Goal: Complete application form: Complete application form

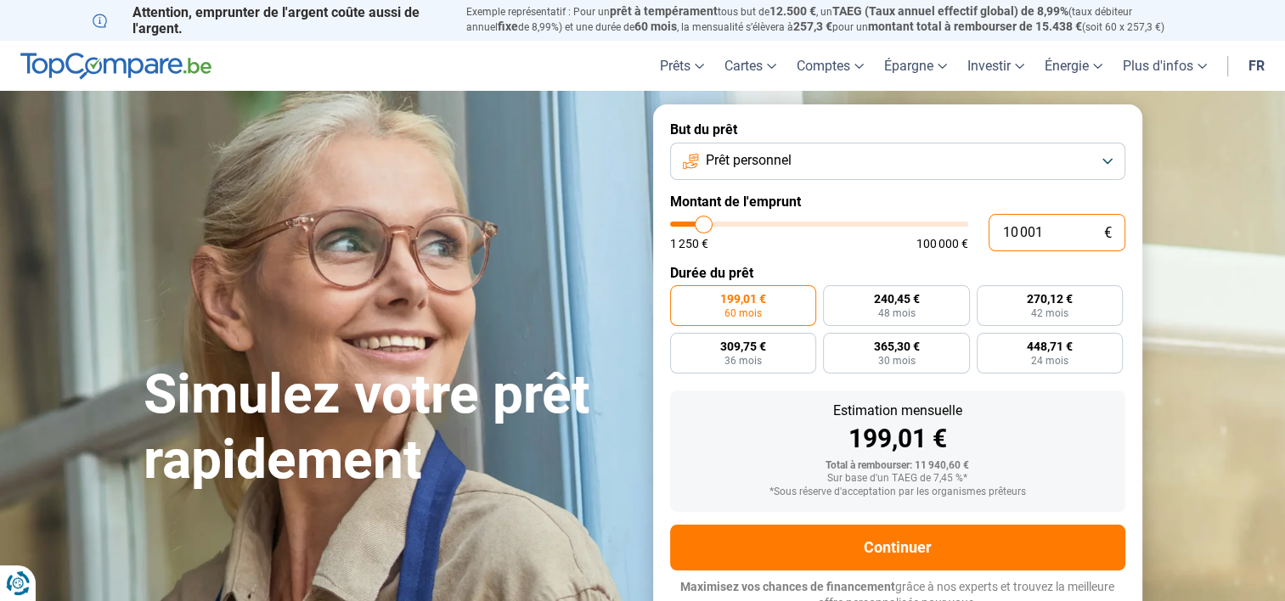
click at [1040, 235] on input "10 001" at bounding box center [1057, 232] width 137 height 37
type input "1 000"
type input "1250"
type input "100"
type input "1250"
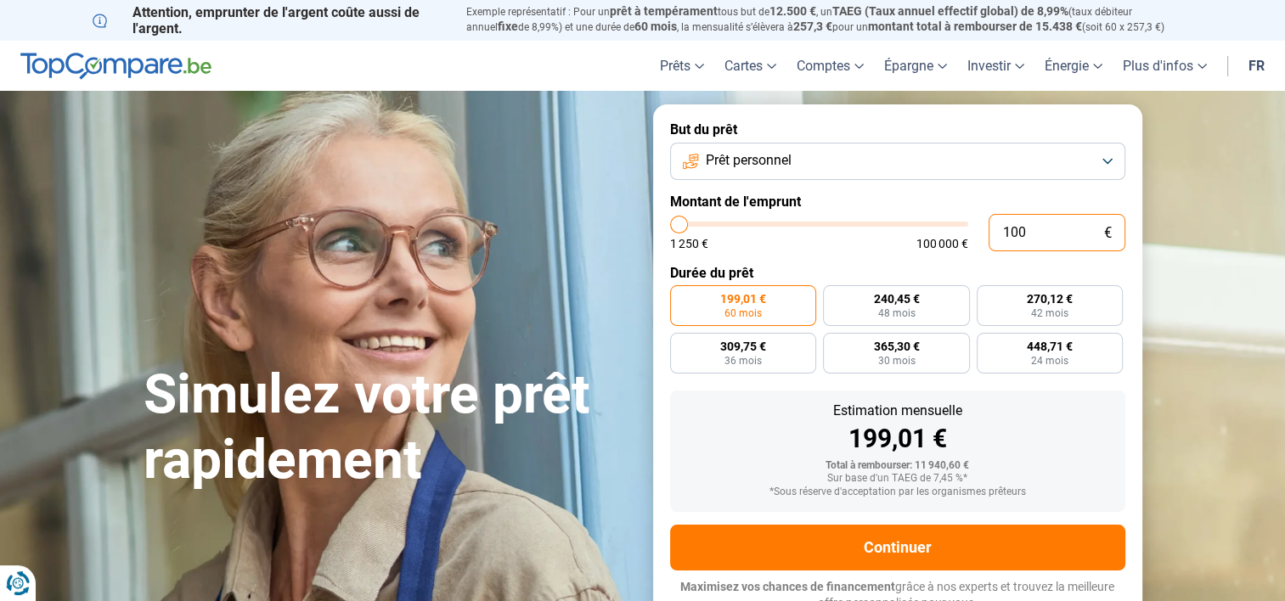
type input "10"
type input "1250"
type input "1"
type input "1250"
type input "0"
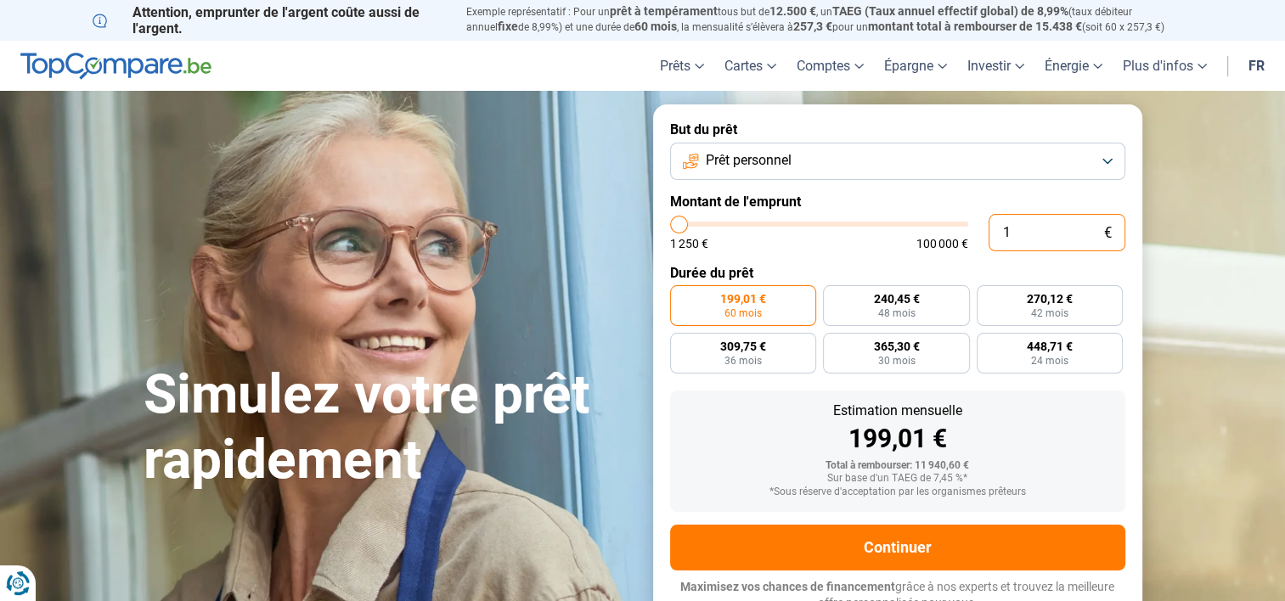
type input "1250"
type input "12 504"
type input "12500"
radio input "true"
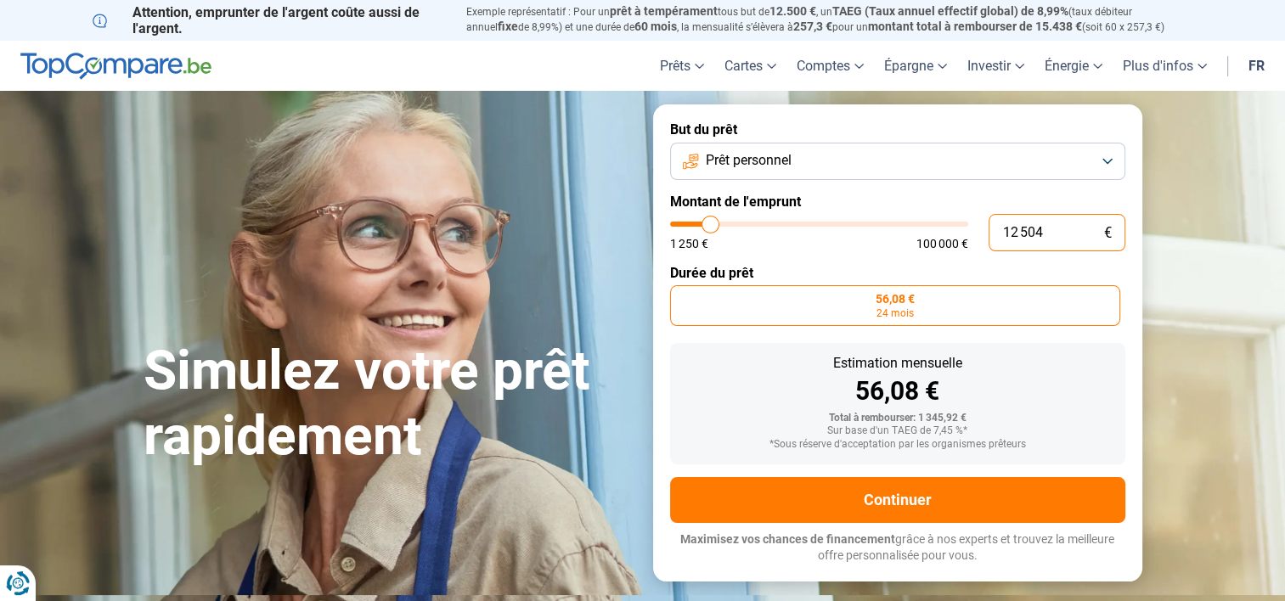
type input "125 040"
type input "100000"
type input "100 000"
type input "100000"
radio input "false"
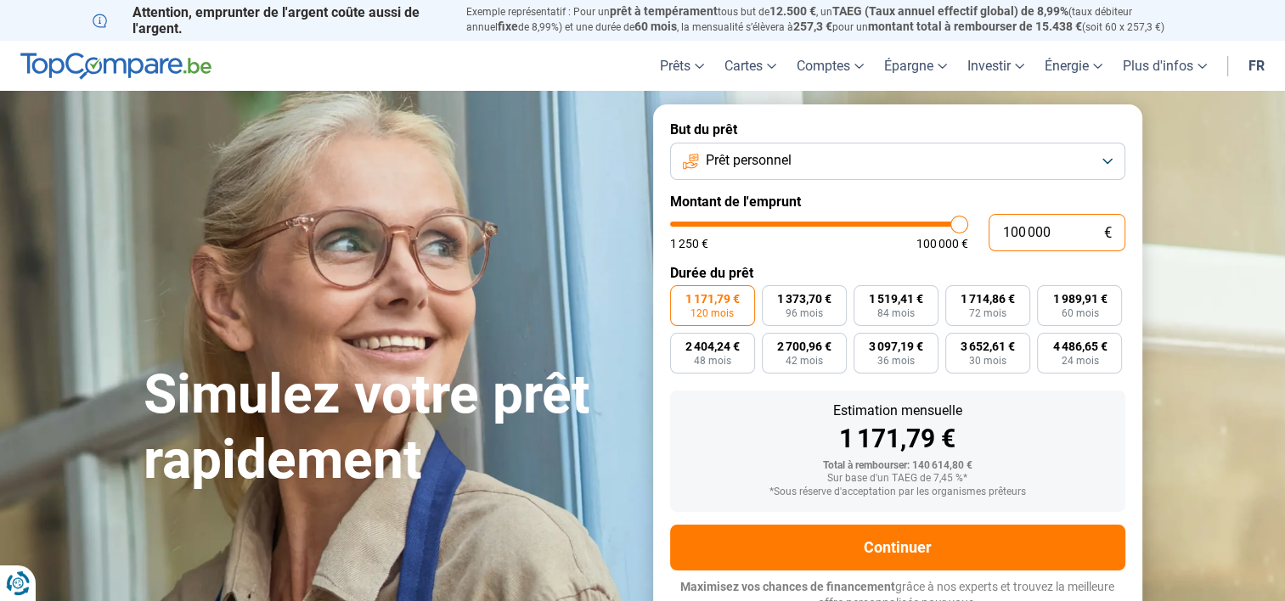
scroll to position [12, 0]
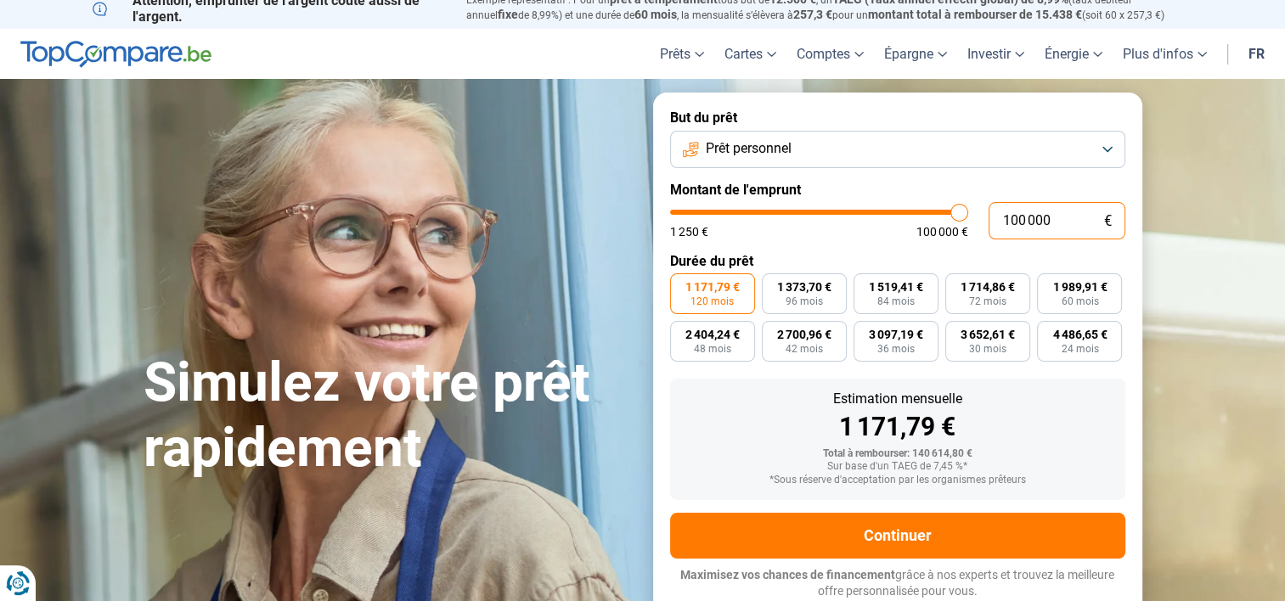
type input "10 000"
type input "10000"
type input "1 000"
type input "1250"
type input "100"
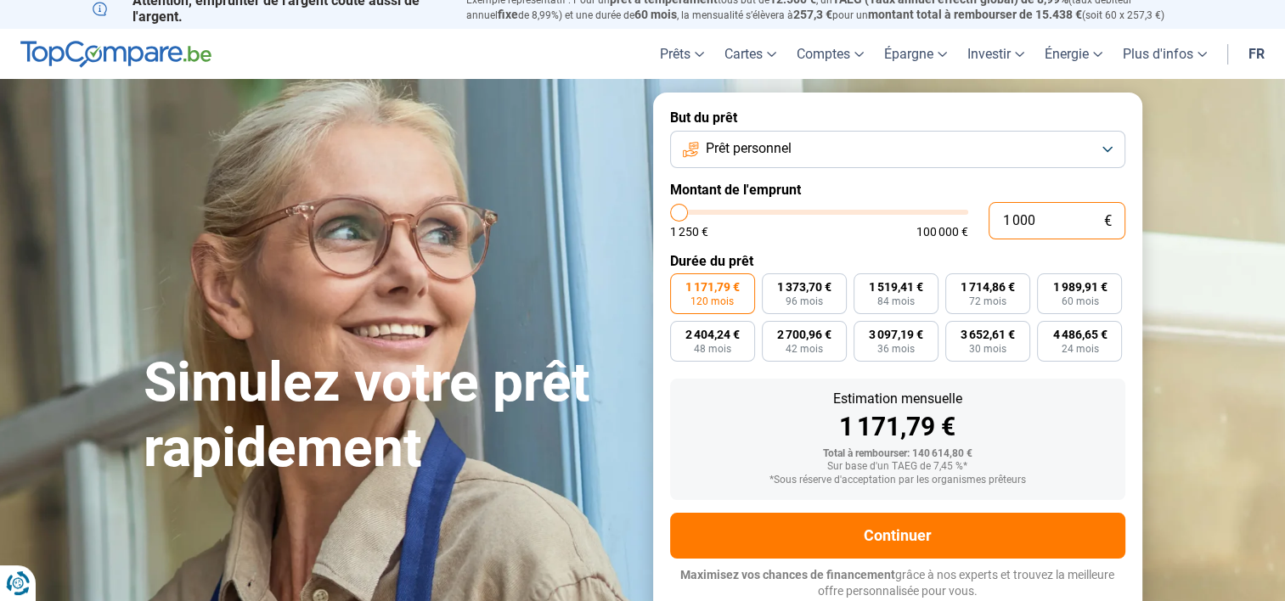
type input "1250"
type input "10"
type input "1250"
click at [1040, 235] on input "10" at bounding box center [1057, 220] width 137 height 37
type input "1"
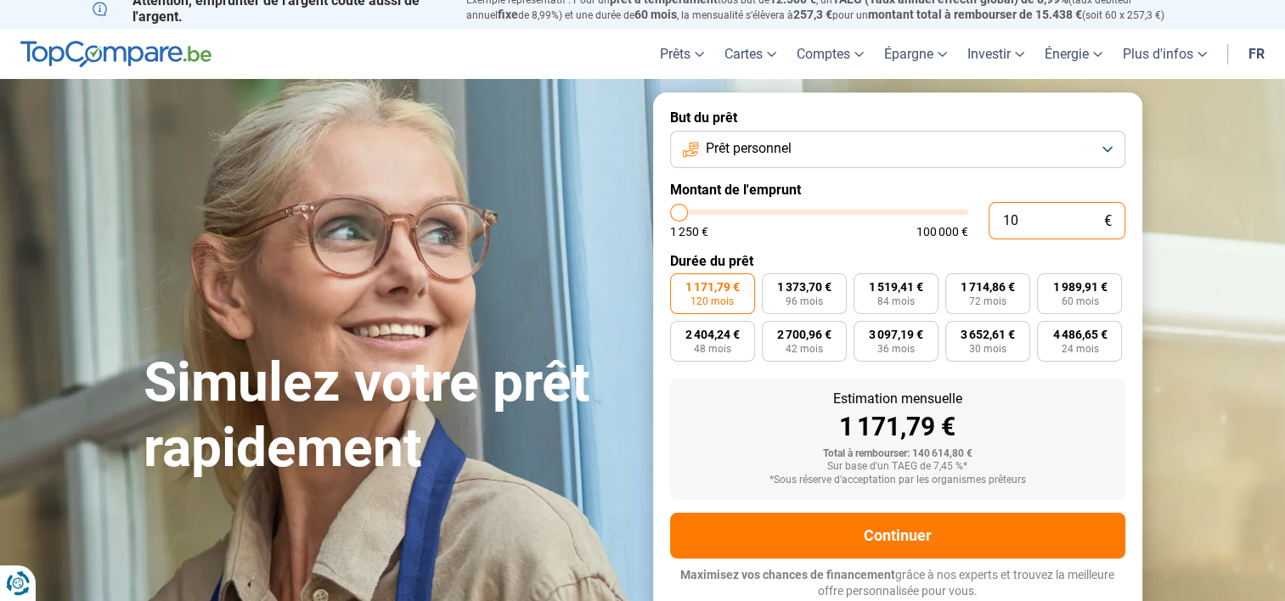
type input "1250"
type input "0"
type input "1250"
type input "4"
type input "1250"
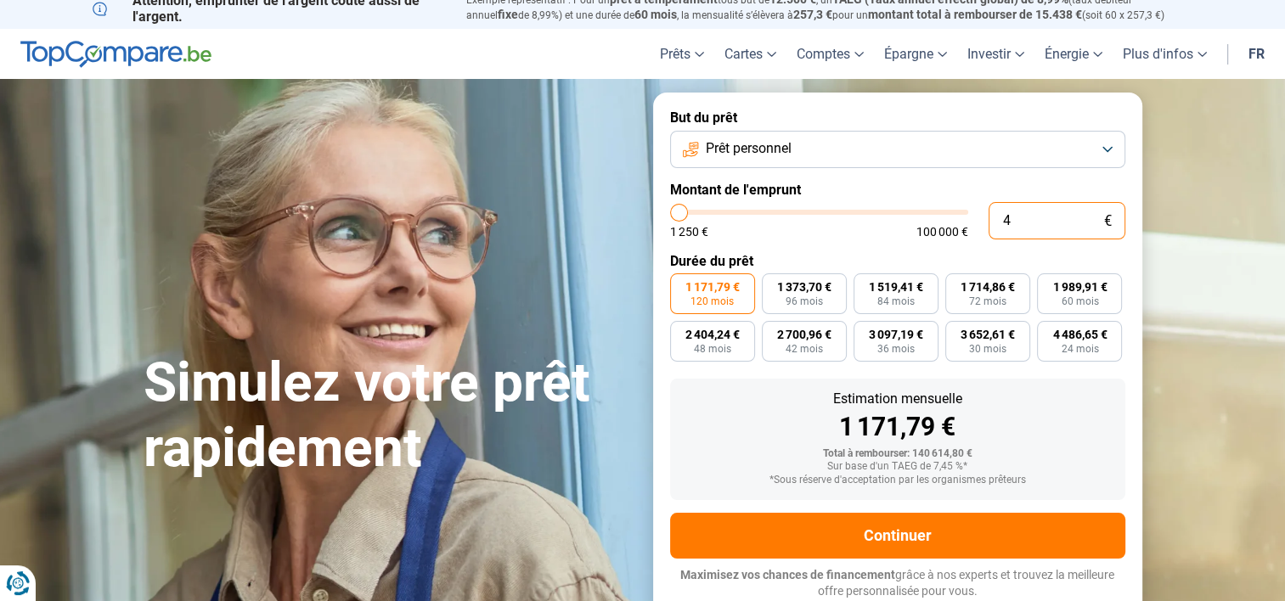
type input "40"
type input "1250"
type input "400"
type input "1250"
type input "4 000"
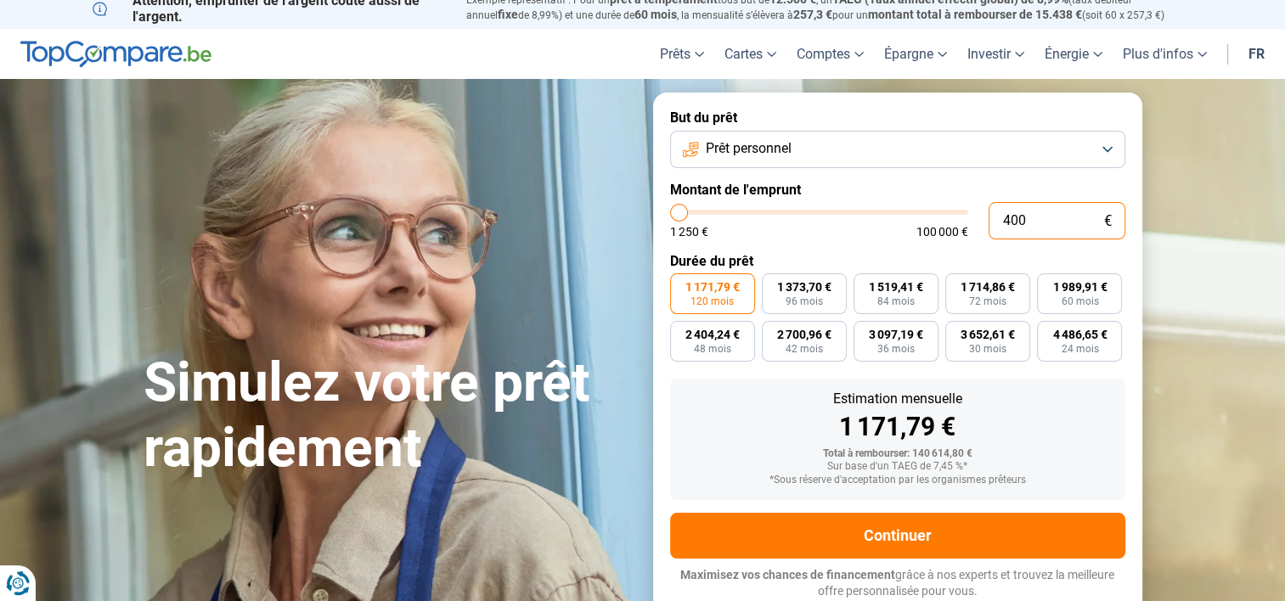
type input "4000"
type input "40 000"
type input "40000"
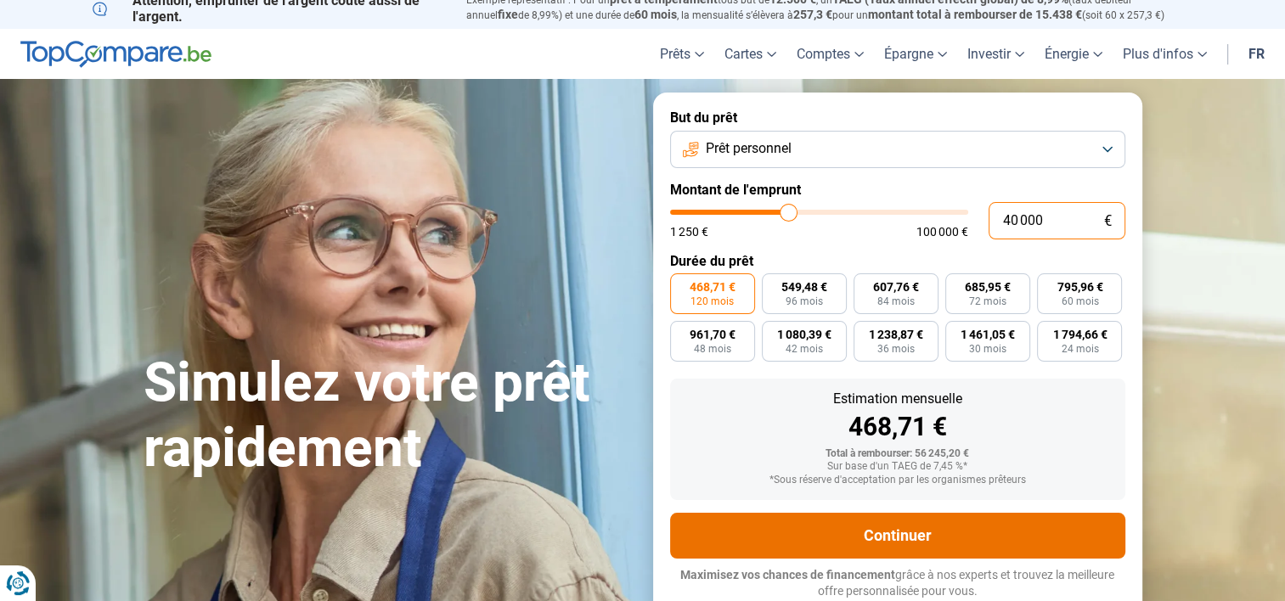
type input "40 000"
click at [900, 528] on button "Continuer" at bounding box center [897, 536] width 455 height 46
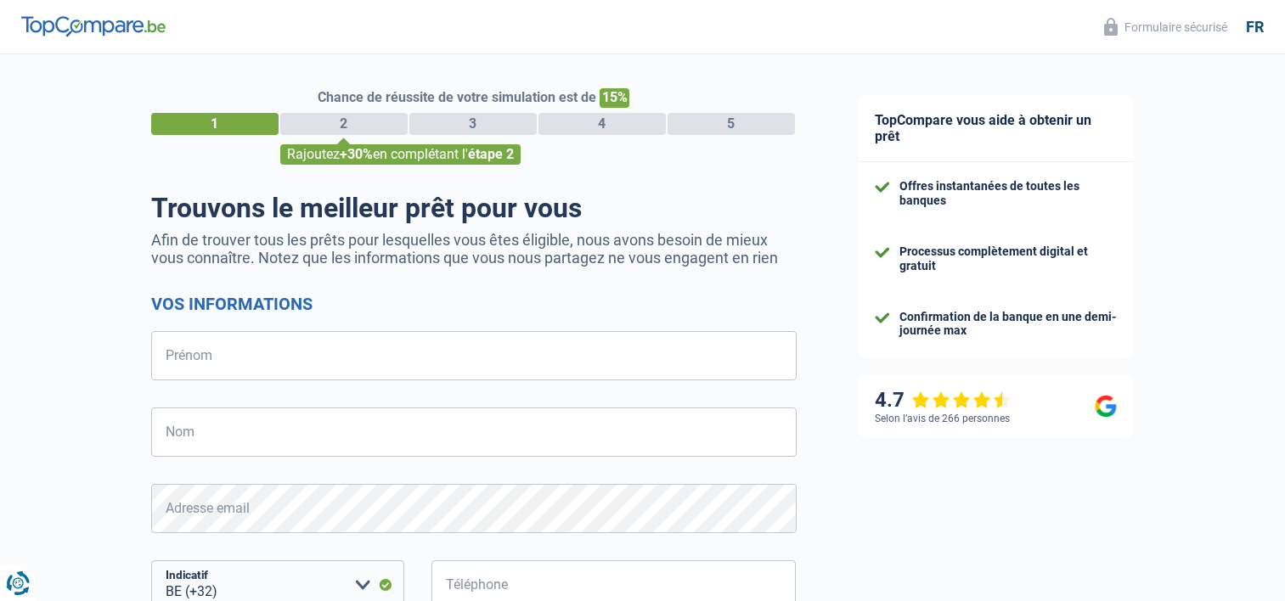
select select "32"
click at [251, 361] on input "Prénom" at bounding box center [474, 355] width 646 height 49
type input "CHRISTIAN"
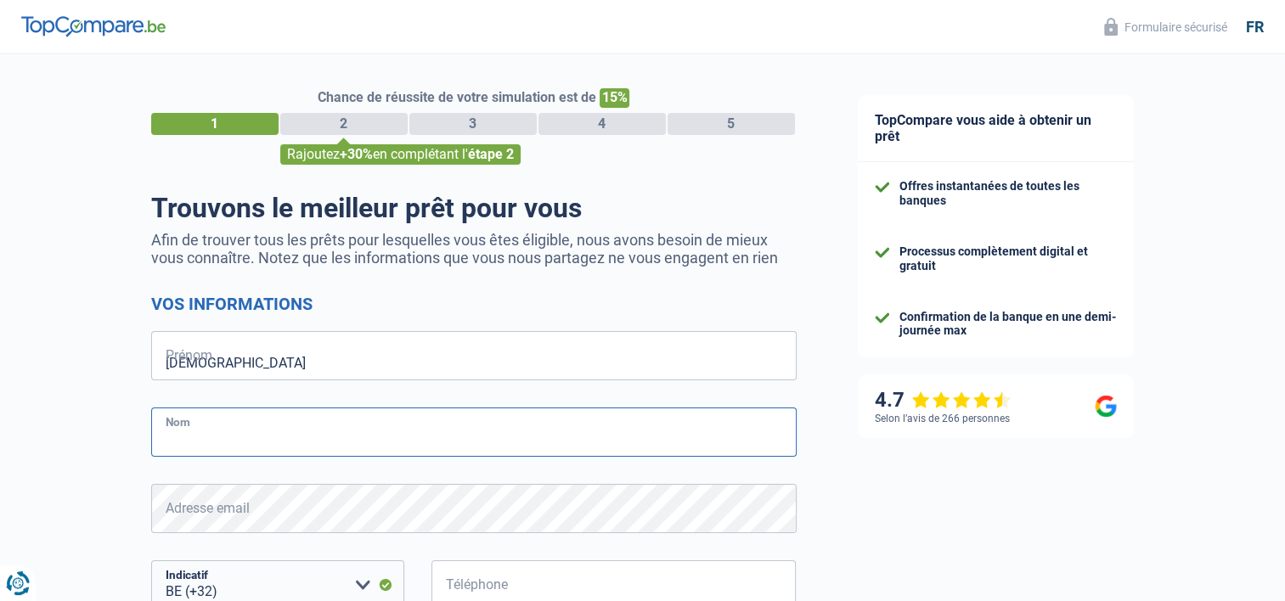
type input "CLOOS"
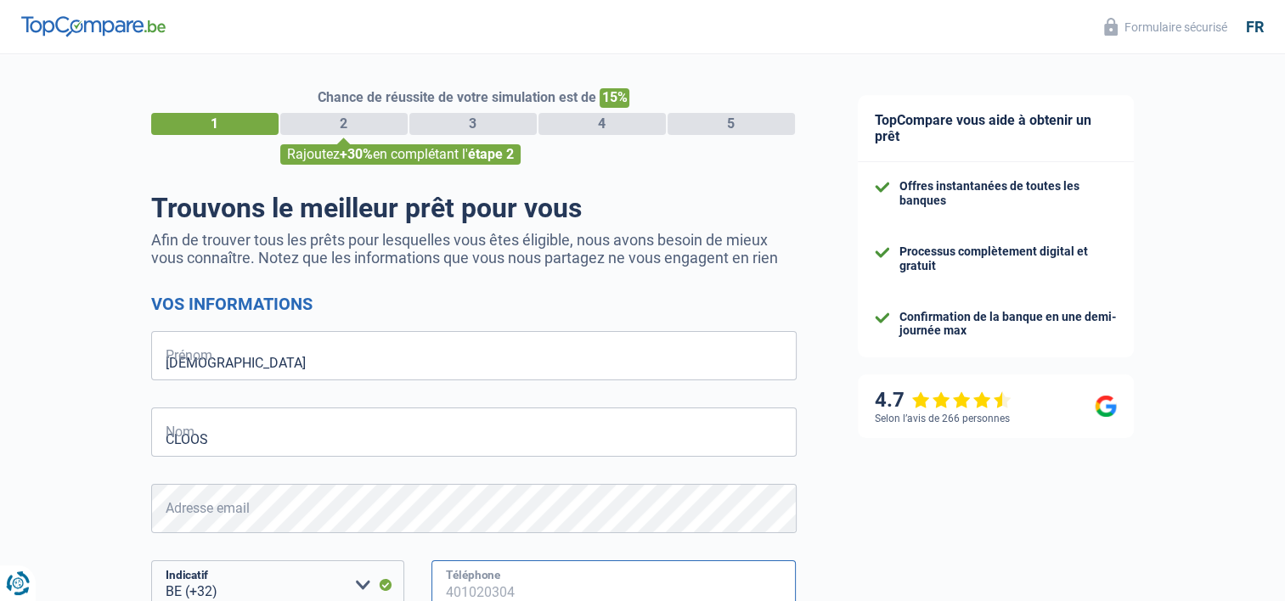
type input "492272386"
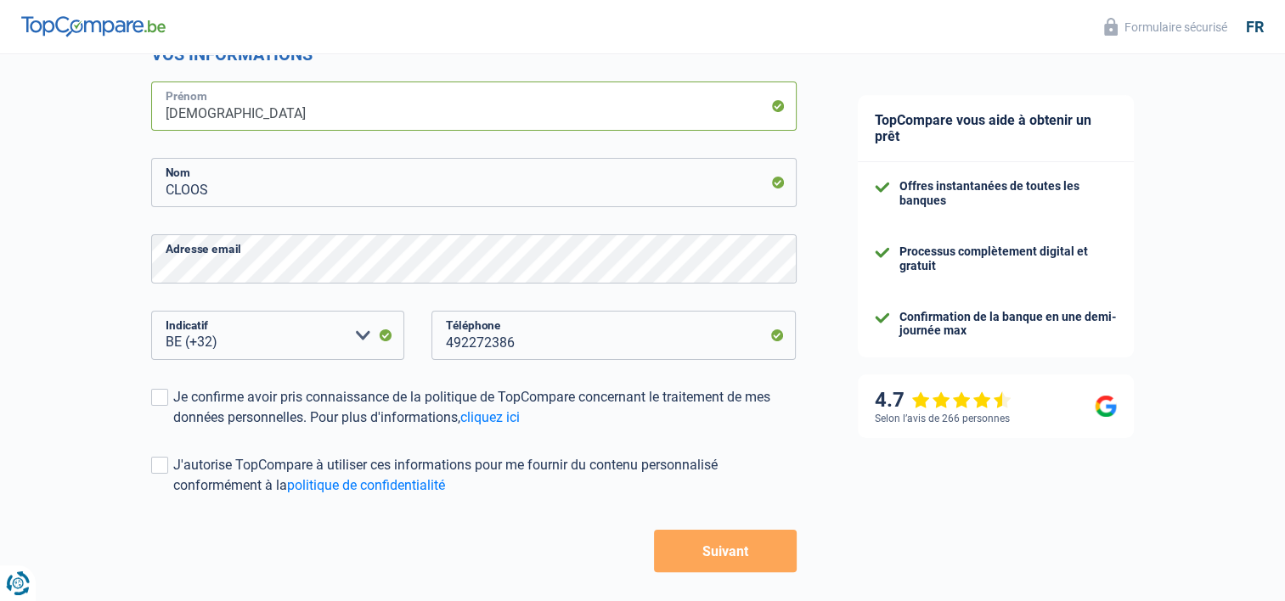
scroll to position [255, 0]
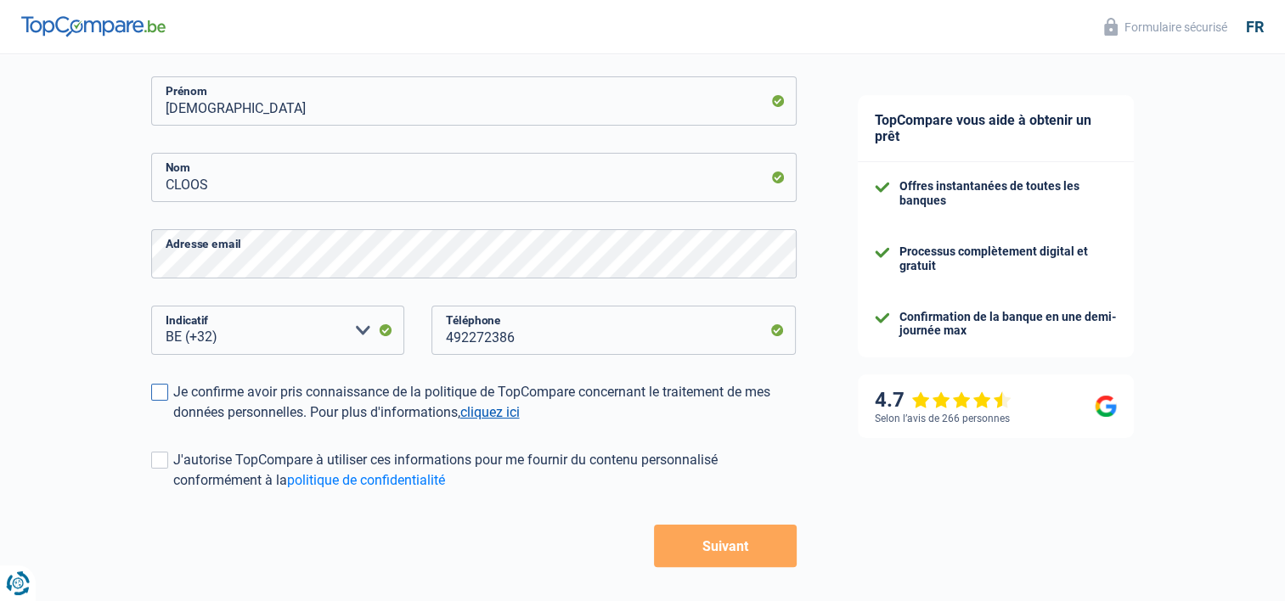
click at [492, 411] on link "cliquez ici" at bounding box center [489, 412] width 59 height 16
click at [158, 390] on span at bounding box center [159, 392] width 17 height 17
click at [173, 423] on input "Je confirme avoir pris connaissance de la politique de TopCompare concernant le…" at bounding box center [173, 423] width 0 height 0
click at [159, 460] on span at bounding box center [159, 460] width 17 height 17
click at [173, 491] on input "J'autorise TopCompare à utiliser ces informations pour me fournir du contenu pe…" at bounding box center [173, 491] width 0 height 0
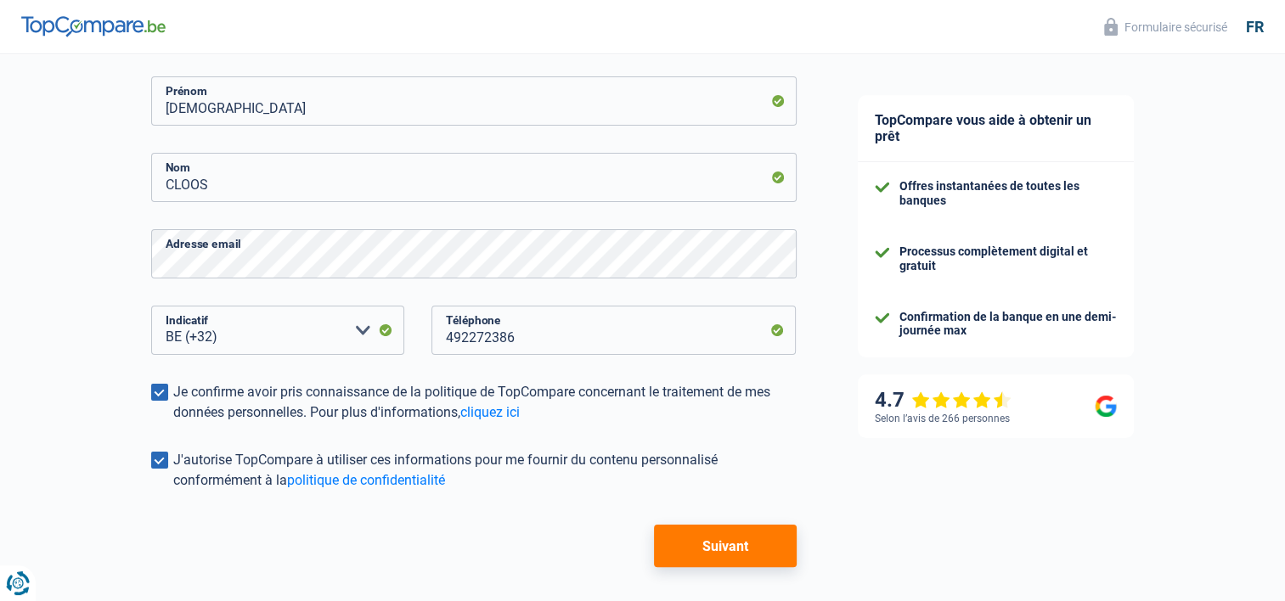
click at [725, 539] on button "Suivant" at bounding box center [725, 546] width 142 height 42
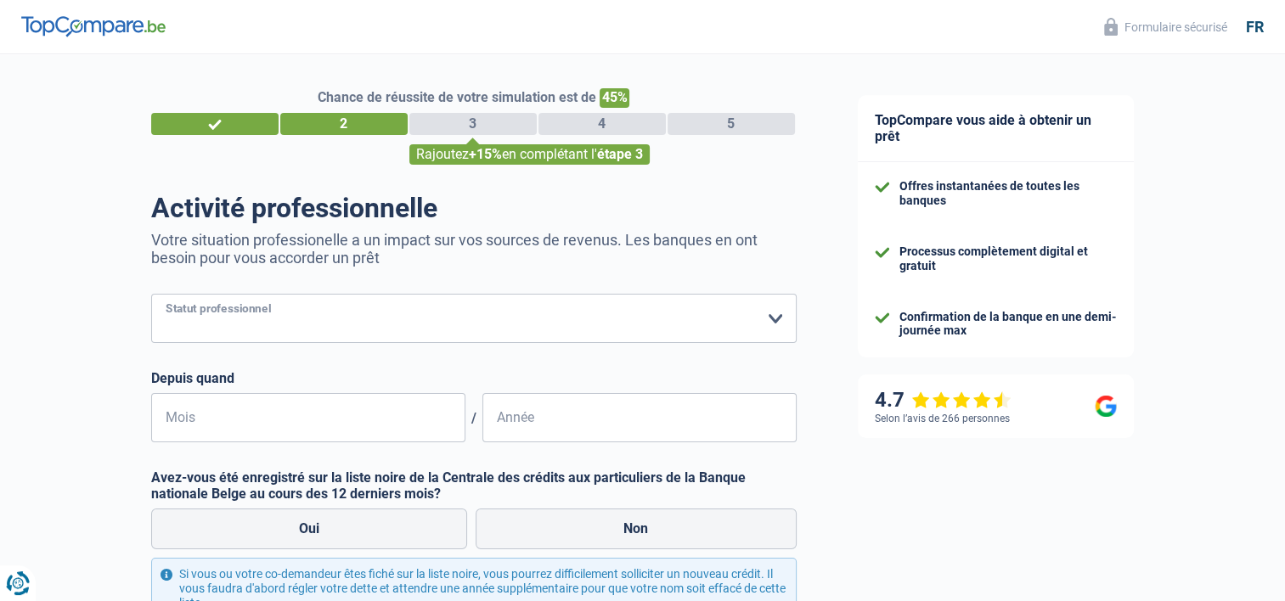
click at [772, 315] on select "Ouvrier Employé privé Employé public Invalide Indépendant Pensionné Chômeur Mut…" at bounding box center [474, 318] width 646 height 49
select select "publicEmployee"
click at [151, 295] on select "Ouvrier Employé privé Employé public Invalide Indépendant Pensionné Chômeur Mut…" at bounding box center [474, 318] width 646 height 49
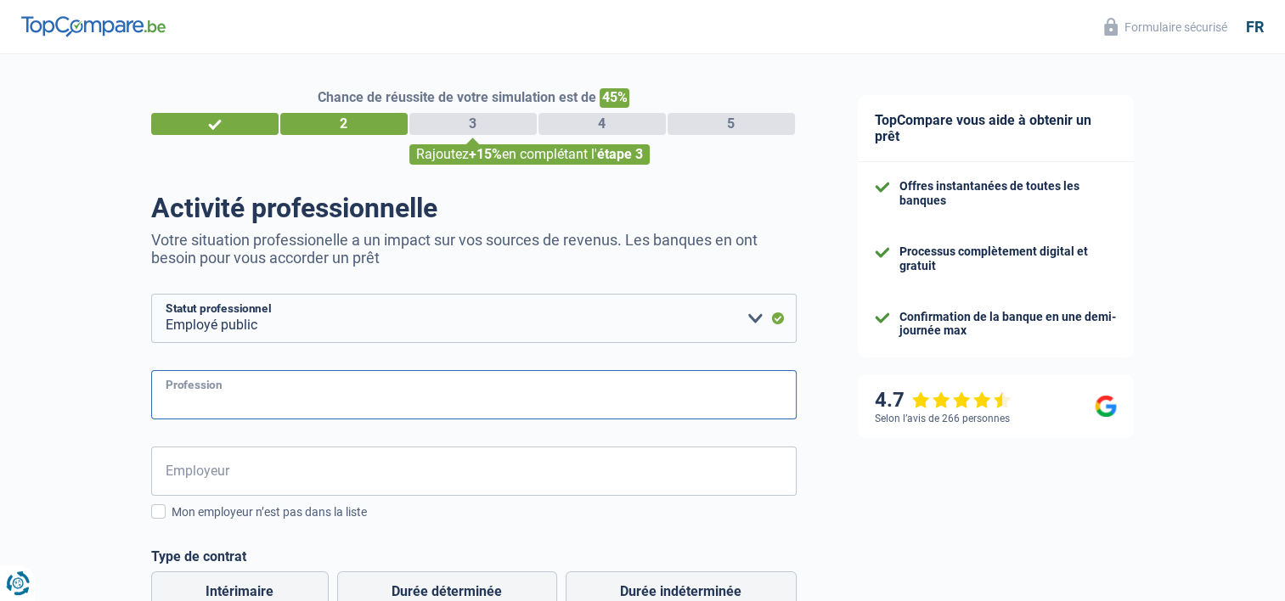
click at [268, 397] on input "Profession" at bounding box center [474, 394] width 646 height 49
type input "Directeur de maisons de repos"
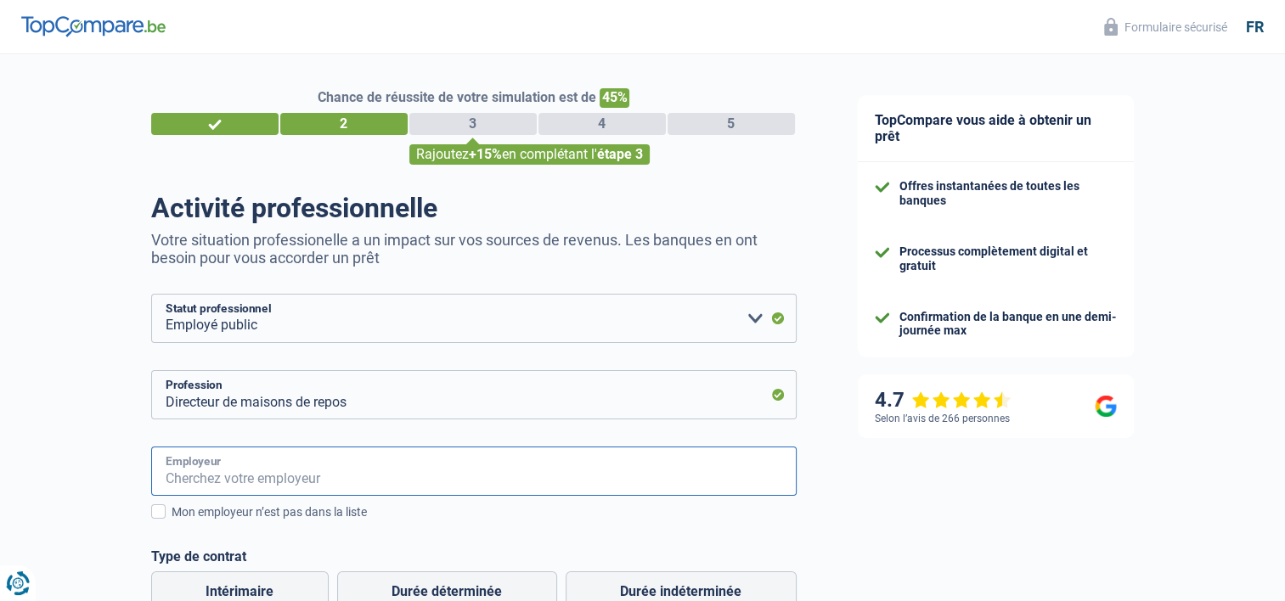
click at [282, 469] on input "Employeur" at bounding box center [474, 471] width 646 height 49
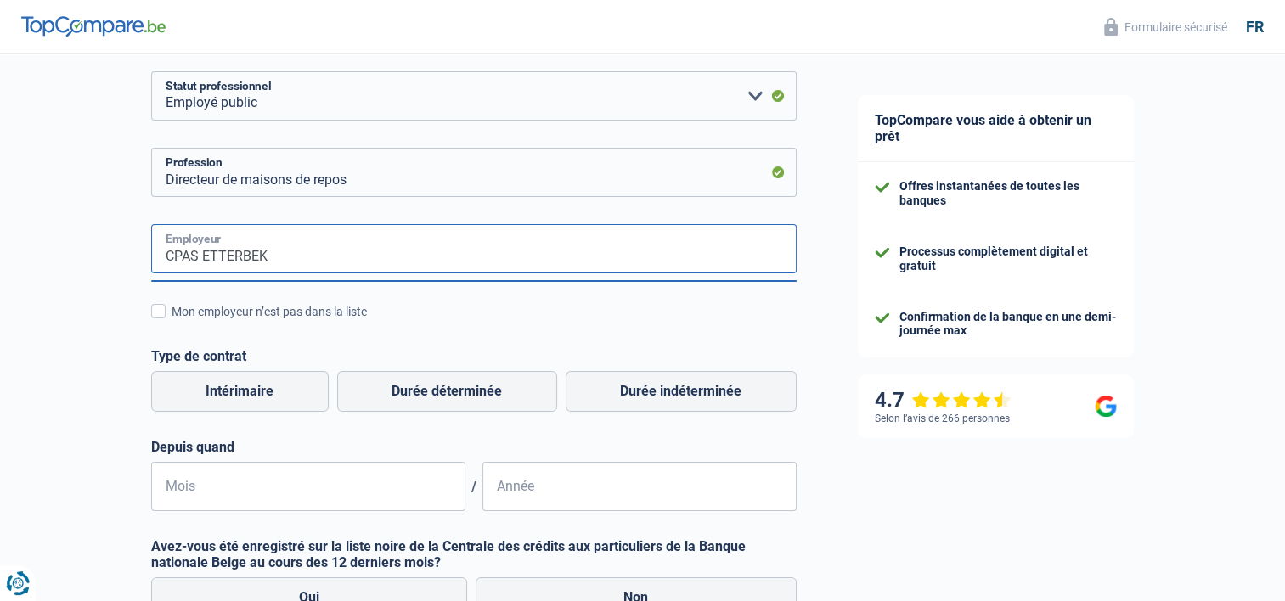
scroll to position [253, 0]
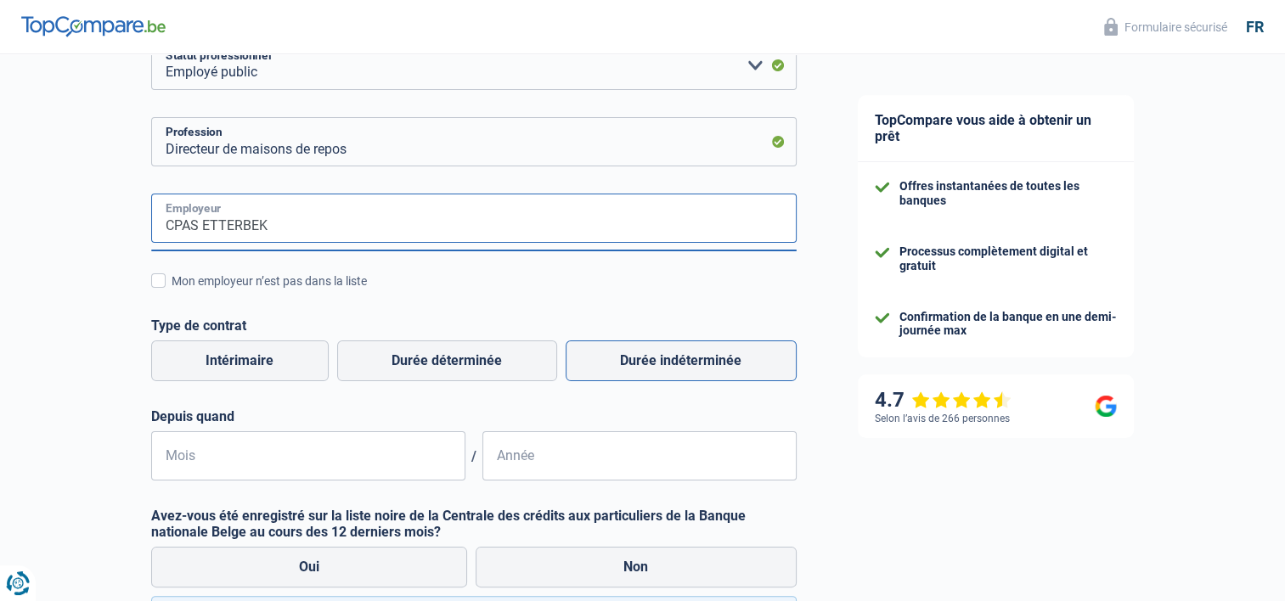
type input "CPAS ETTERBEK"
click at [669, 374] on label "Durée indéterminée" at bounding box center [681, 361] width 231 height 41
click at [669, 374] on input "Durée indéterminée" at bounding box center [681, 361] width 231 height 41
radio input "true"
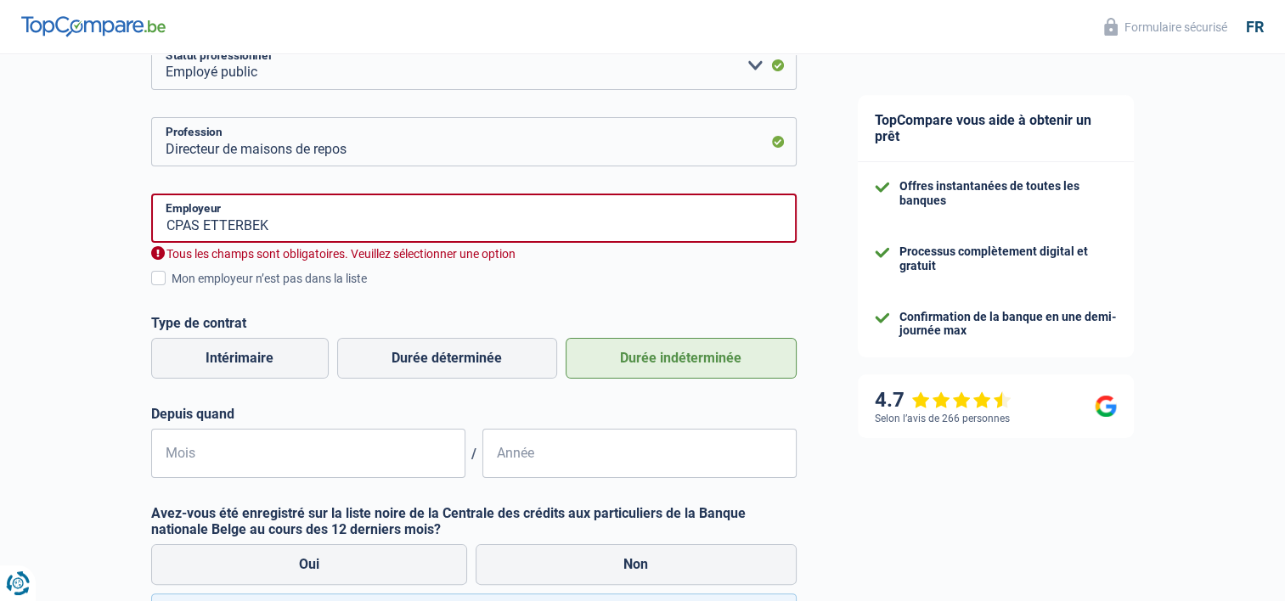
drag, startPoint x: 669, startPoint y: 374, endPoint x: 637, endPoint y: 362, distance: 34.4
click at [637, 362] on label "Durée indéterminée" at bounding box center [681, 358] width 231 height 41
click at [637, 362] on input "Durée indéterminée" at bounding box center [681, 358] width 231 height 41
click at [299, 219] on input "CPAS ETTERBEK" at bounding box center [474, 218] width 646 height 49
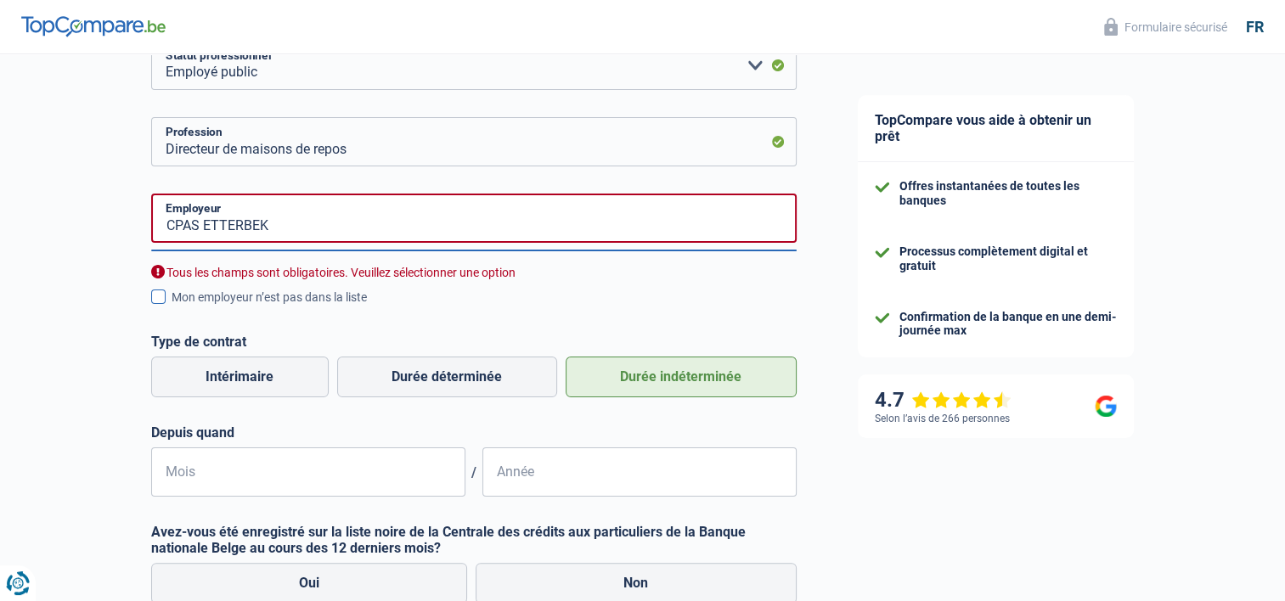
click at [157, 296] on span at bounding box center [158, 297] width 14 height 14
click at [172, 307] on input "Mon employeur n’est pas dans la liste" at bounding box center [172, 307] width 0 height 0
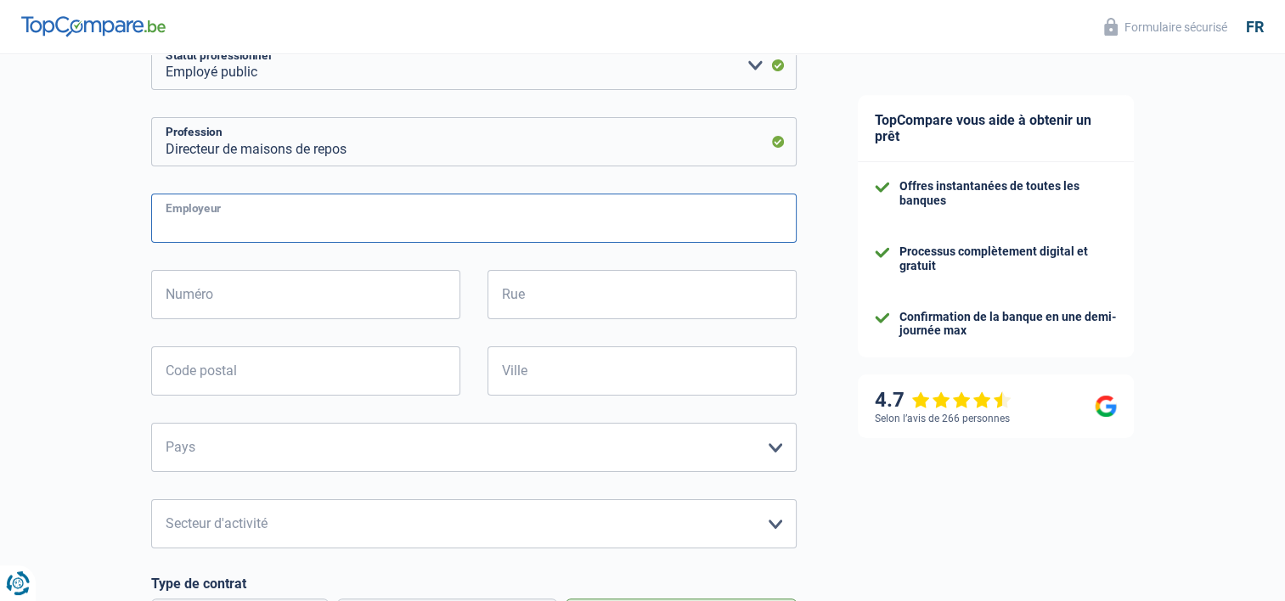
click at [251, 224] on input "Employeur" at bounding box center [474, 218] width 646 height 49
type input "CPAS ETTERBEEK"
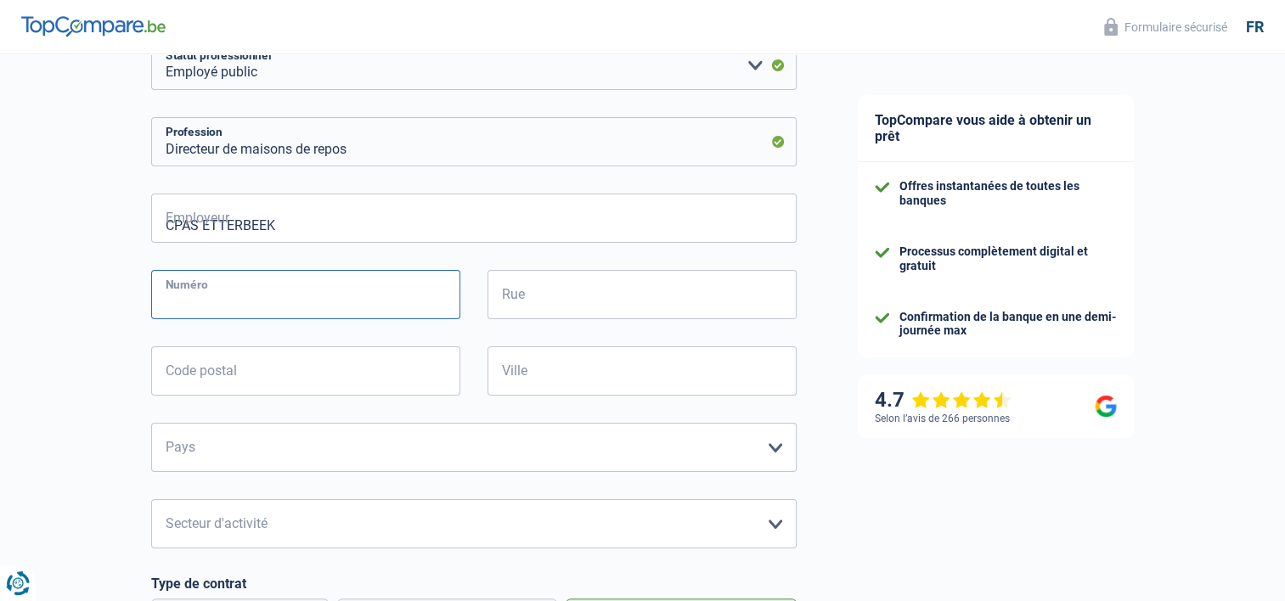
type input "40A"
type input "RUE DU CULOT"
type input "1200"
type input "BEAUVECHAIN"
select select "BE"
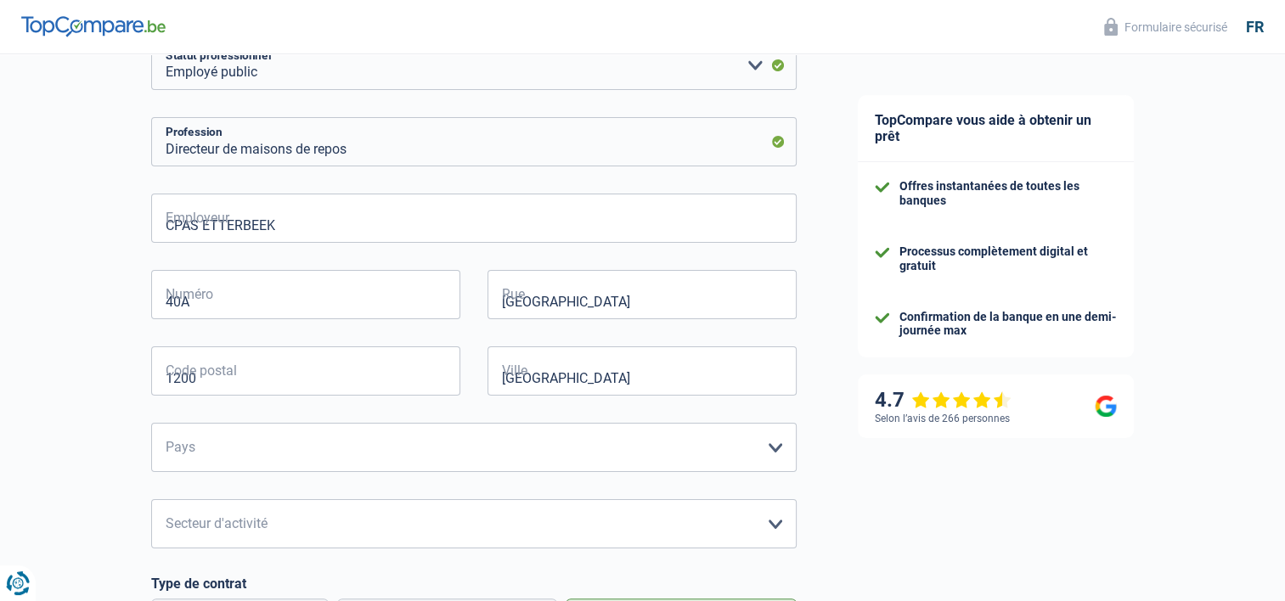
type input "08"
type input "2022"
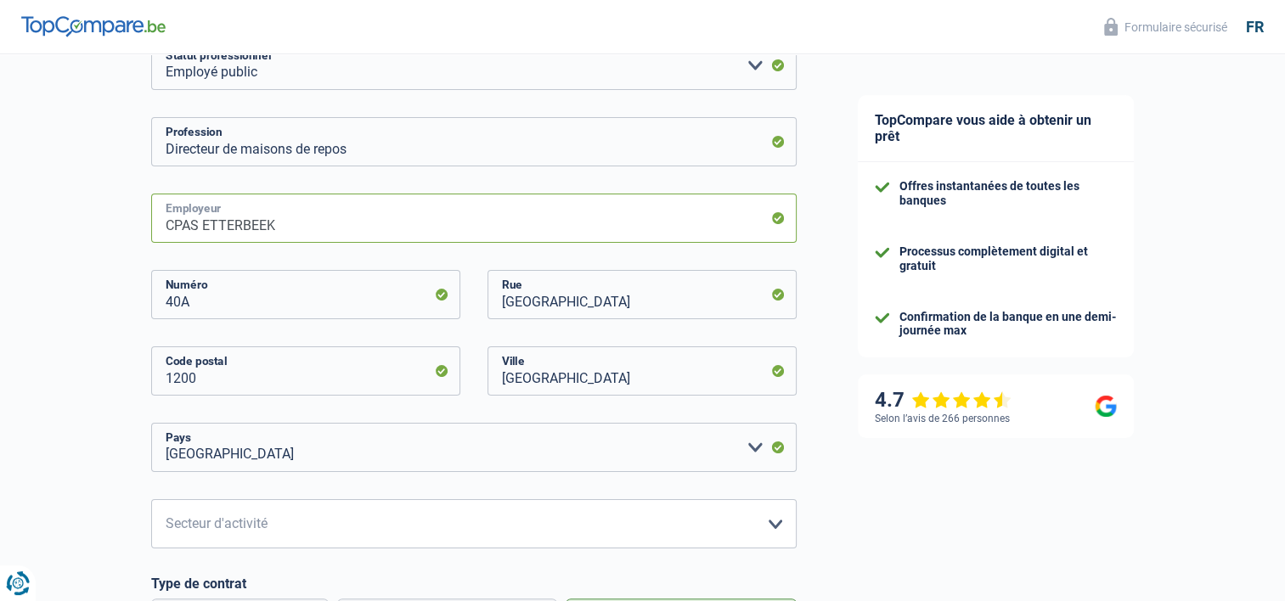
scroll to position [669, 0]
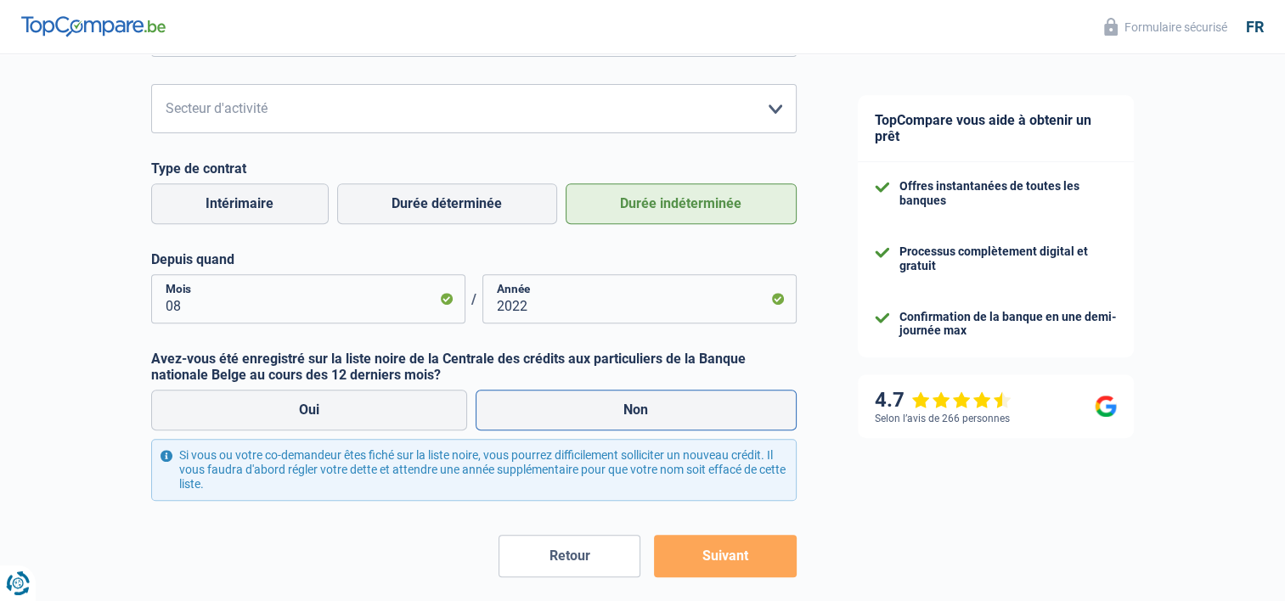
click at [632, 415] on label "Non" at bounding box center [636, 410] width 321 height 41
click at [632, 415] on input "Non" at bounding box center [636, 410] width 321 height 41
radio input "true"
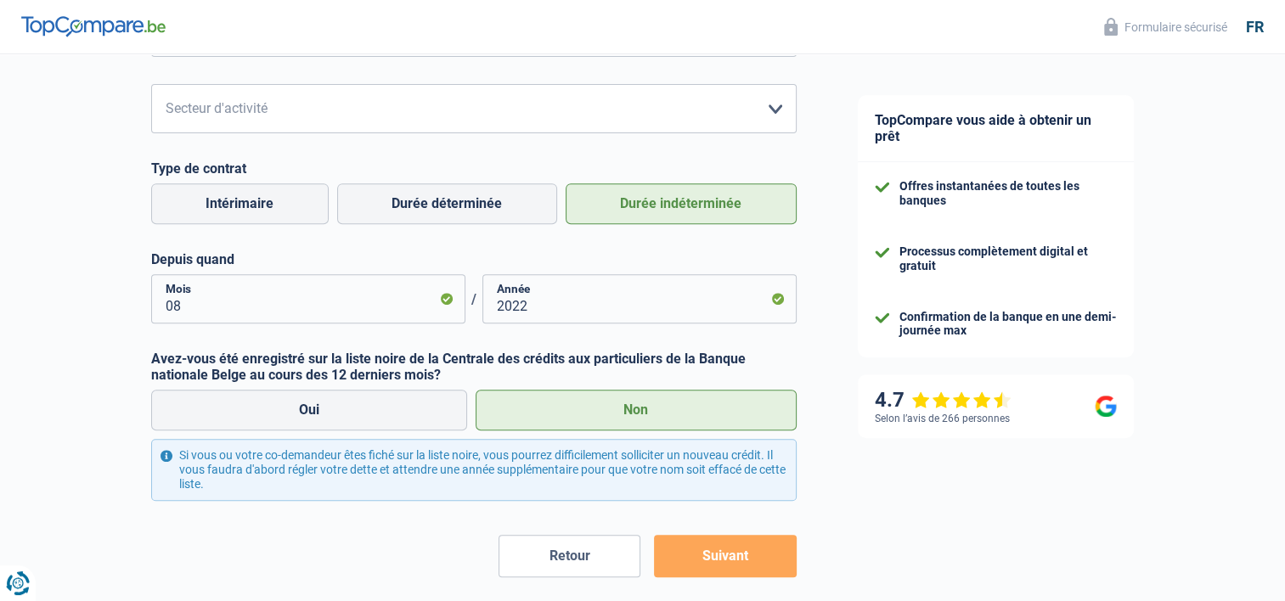
click at [742, 555] on button "Suivant" at bounding box center [725, 556] width 142 height 42
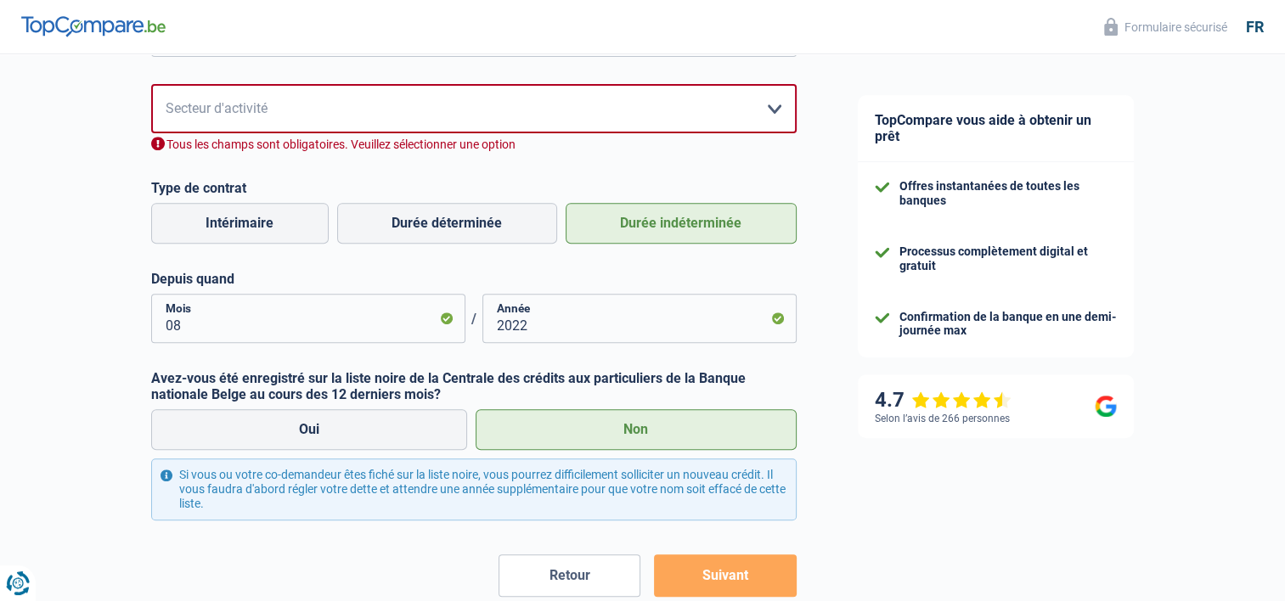
scroll to position [696, 0]
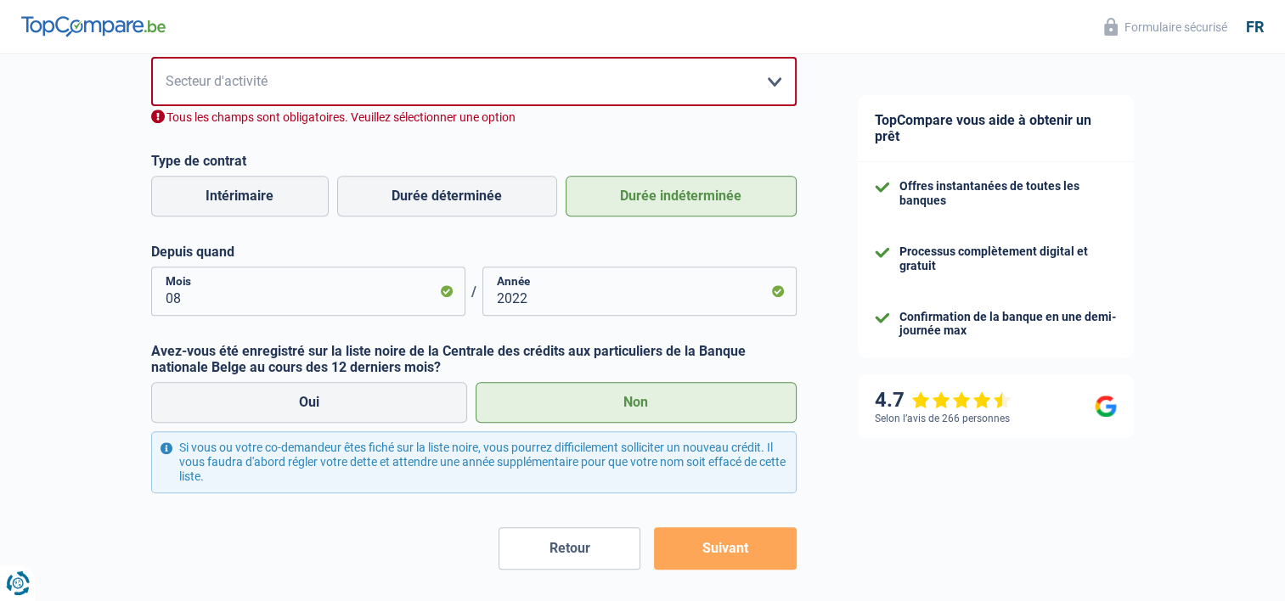
drag, startPoint x: 742, startPoint y: 555, endPoint x: 631, endPoint y: 274, distance: 301.3
click at [631, 274] on form "Ouvrier Employé privé Employé public Invalide Indépendant Pensionné Chômeur Mut…" at bounding box center [474, 83] width 646 height 971
click at [771, 83] on select "Agriculture/Pêche Industrie Horeca Courier/Fitness/Taxi Construction Banques/As…" at bounding box center [474, 81] width 646 height 49
select select "otherInstitutions"
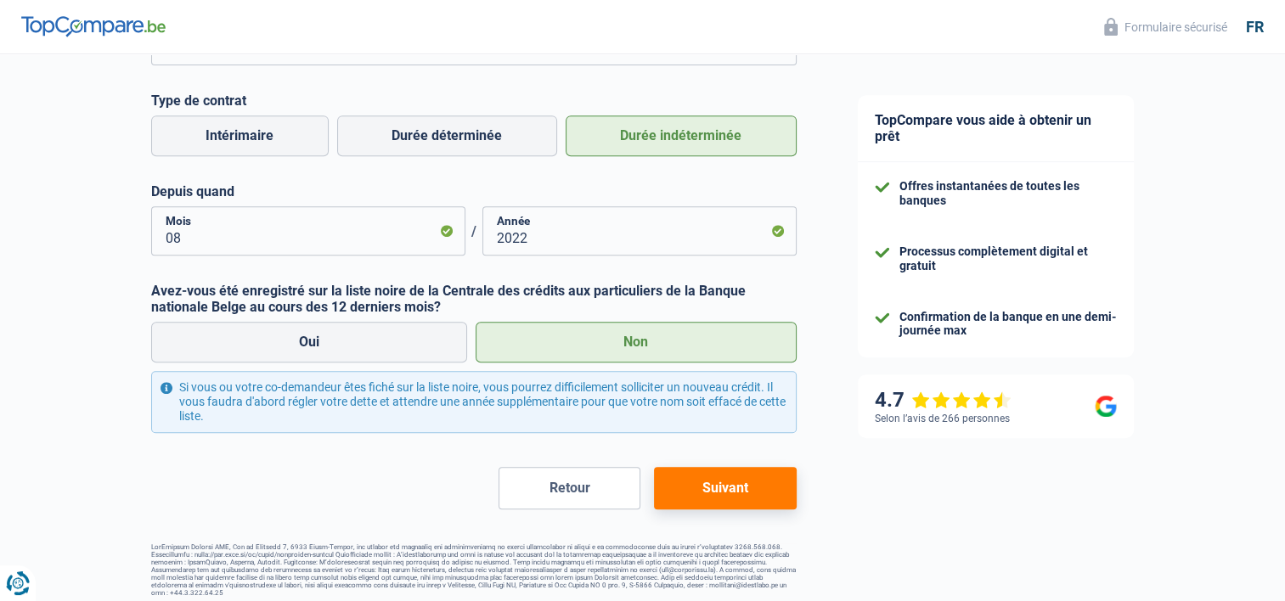
scroll to position [746, 0]
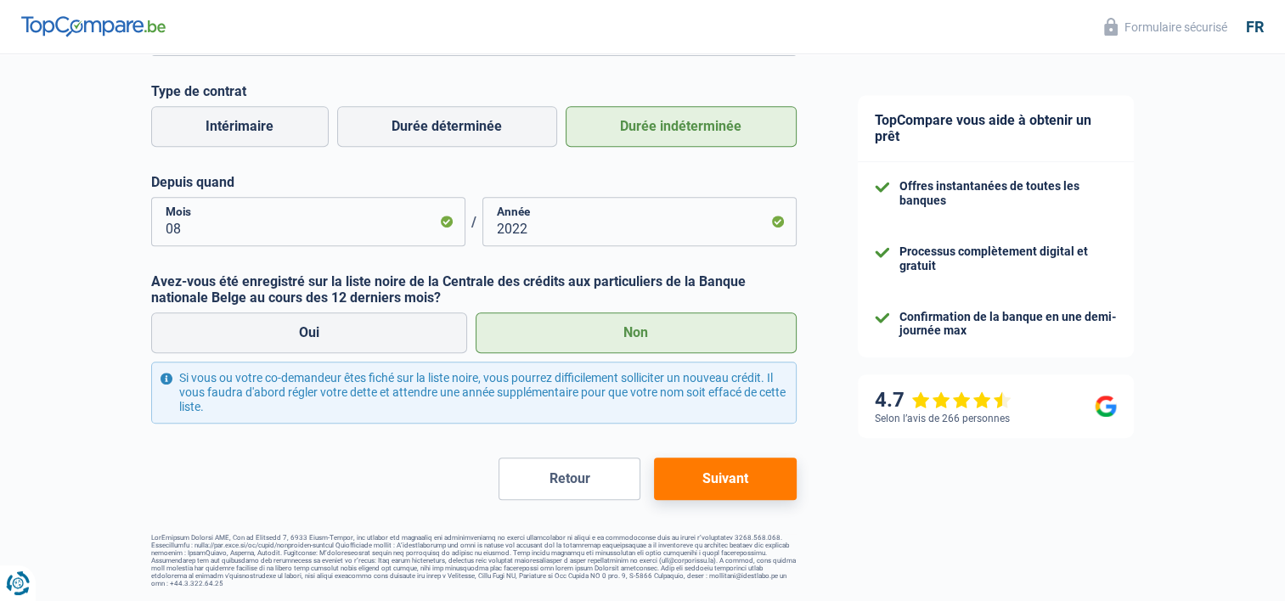
click at [717, 483] on button "Suivant" at bounding box center [725, 479] width 142 height 42
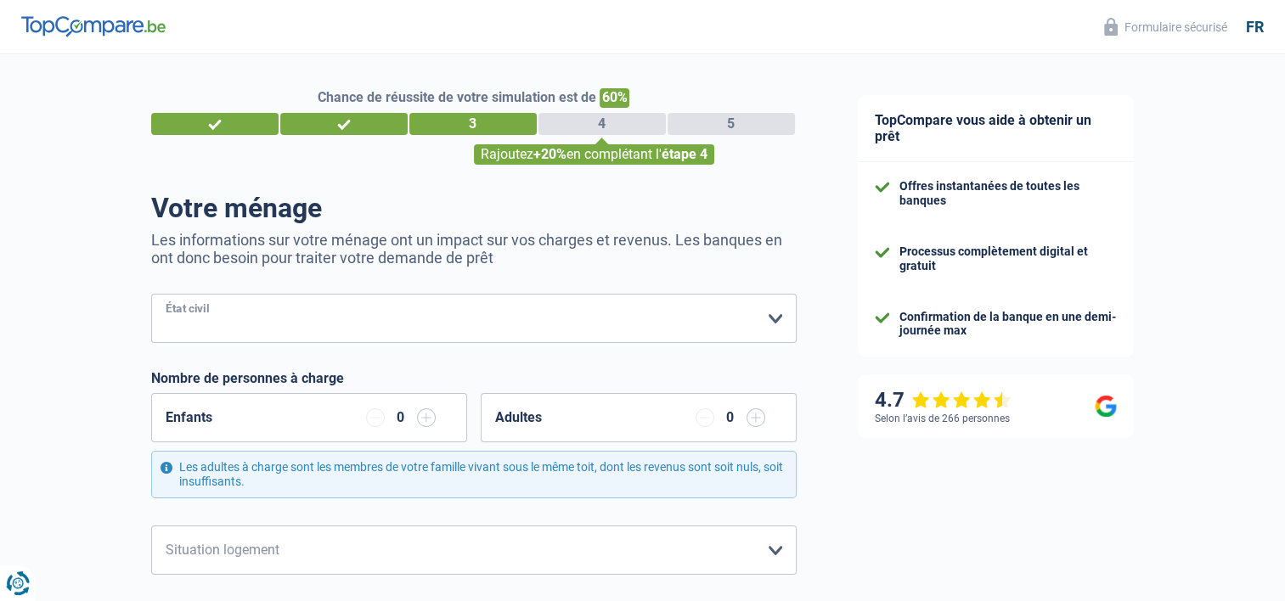
click at [776, 316] on select "Célibataire Marié(e) Cohabitant(e) légal(e) Divorcé(e) Veuf(ve) Séparé (de fait…" at bounding box center [474, 318] width 646 height 49
select select "single"
click at [151, 295] on select "Célibataire Marié(e) Cohabitant(e) légal(e) Divorcé(e) Veuf(ve) Séparé (de fait…" at bounding box center [474, 318] width 646 height 49
drag, startPoint x: 1285, startPoint y: 191, endPoint x: 1282, endPoint y: 254, distance: 62.9
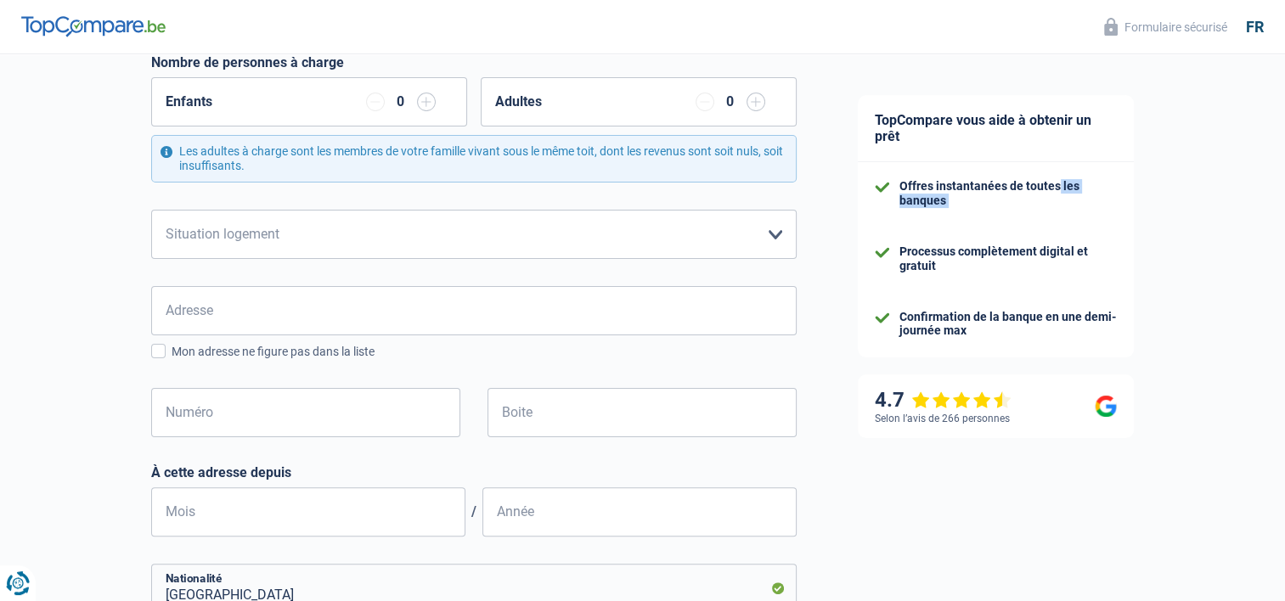
scroll to position [318, 0]
click at [773, 239] on select "Locataire Propriétaire avec prêt hypothécaire Propriétaire sans prêt hypothécai…" at bounding box center [474, 232] width 646 height 49
select select "ownerWithoutMortgage"
click at [151, 208] on select "Locataire Propriétaire avec prêt hypothécaire Propriétaire sans prêt hypothécai…" at bounding box center [474, 232] width 646 height 49
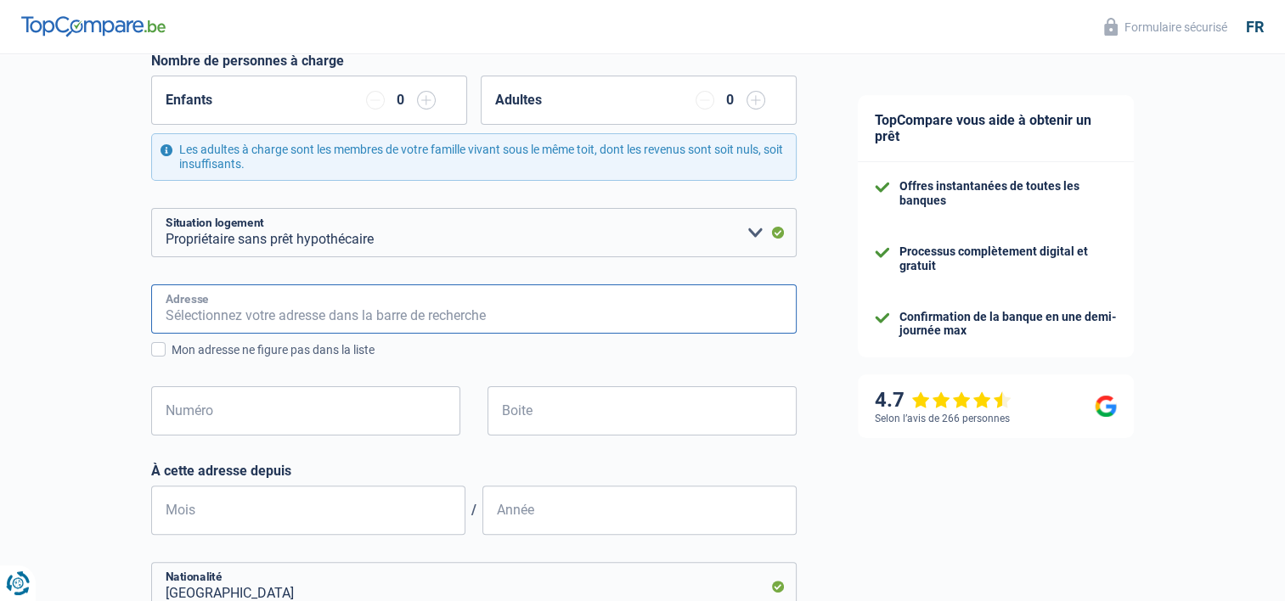
click at [373, 323] on input "Adresse" at bounding box center [474, 309] width 646 height 49
type input "Avenue Paul Hymans, 1200, Woluwe-Saint-Lambert, BE"
type input "114"
type input "38"
type input "08"
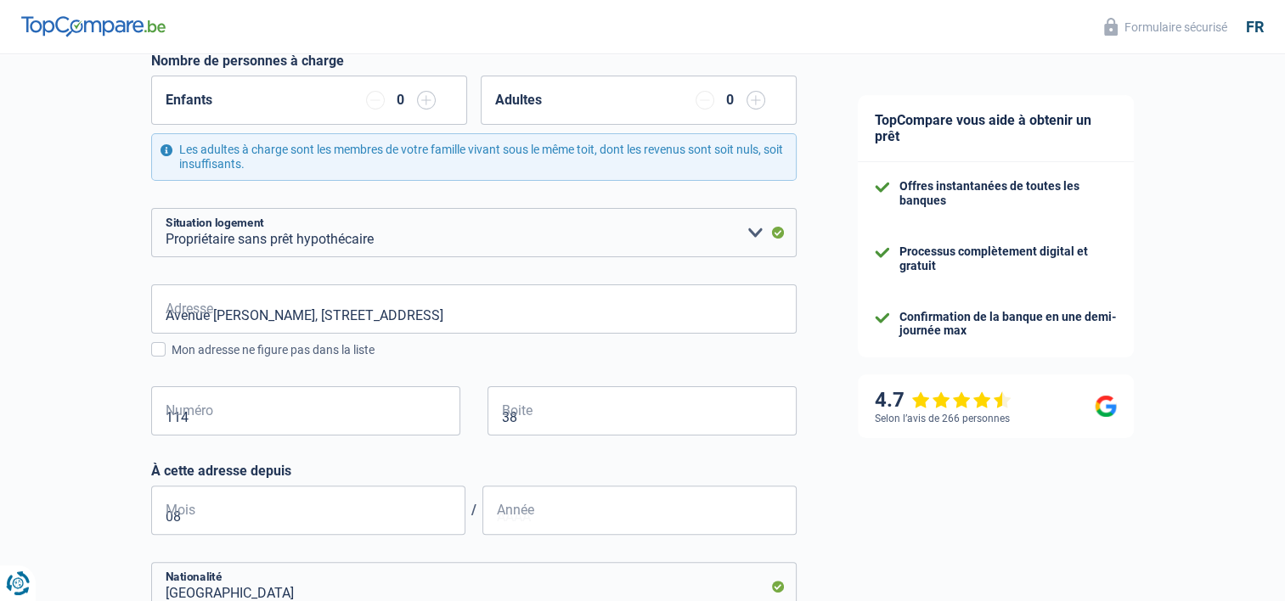
type input "2023"
type input "Belgium"
type input "BRUXELLES"
type input "64.05.05-451.02"
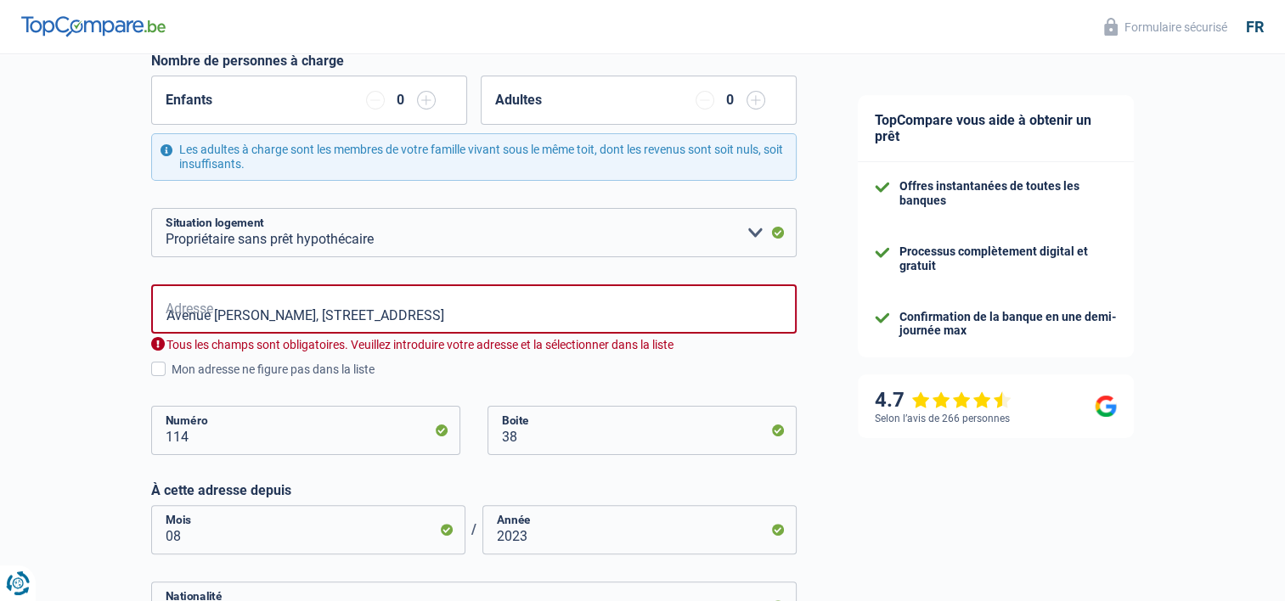
type input "Belgium"
click at [520, 316] on input "Avenue Paul Hymans, 1200, Woluwe-Saint-Lambert, BE" at bounding box center [474, 309] width 646 height 49
click at [945, 505] on div "TopCompare vous aide à obtenir un prêt Offres instantanées de toutes les banque…" at bounding box center [1056, 397] width 459 height 1321
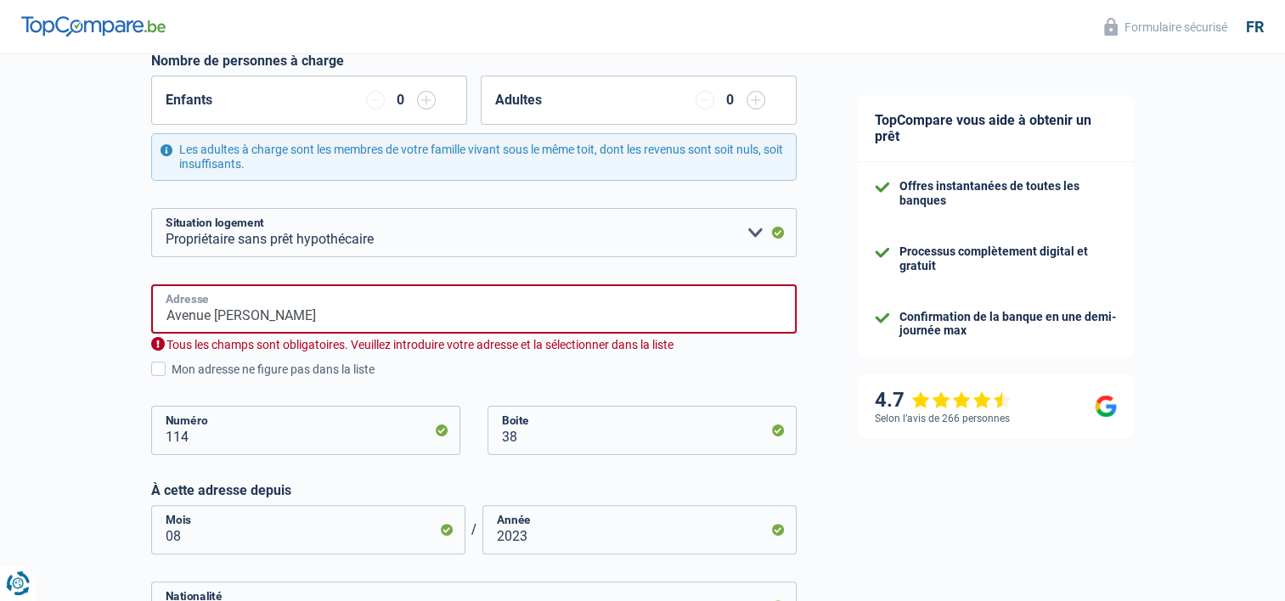
click at [343, 319] on input "Avenue Paul Hymans" at bounding box center [474, 309] width 646 height 49
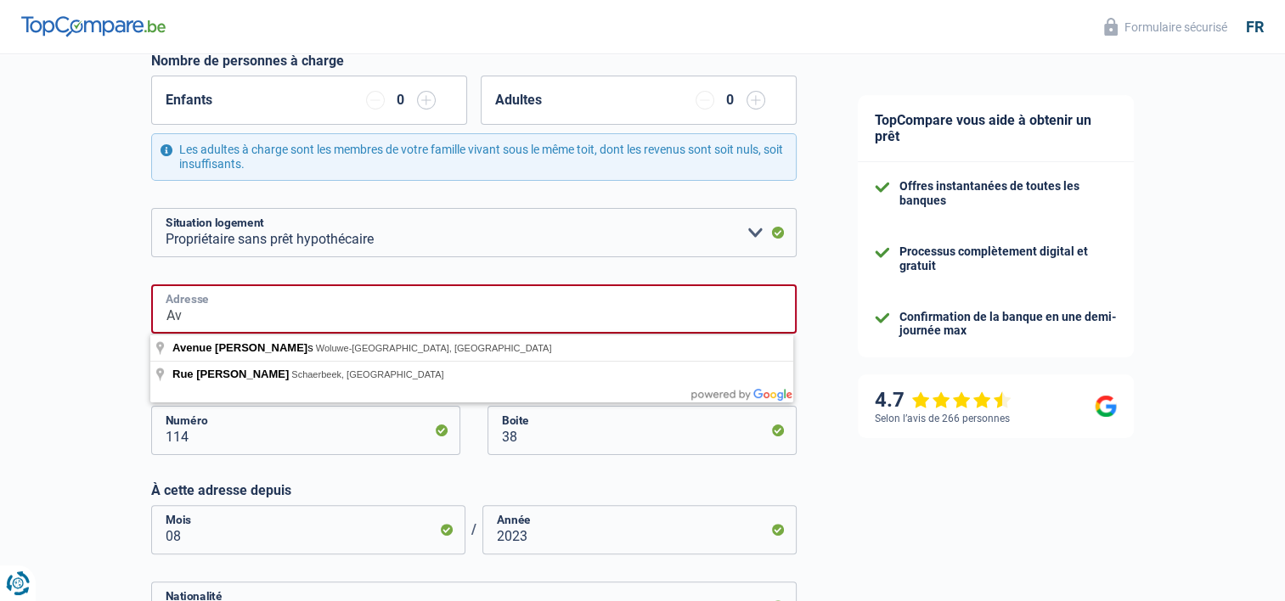
type input "A"
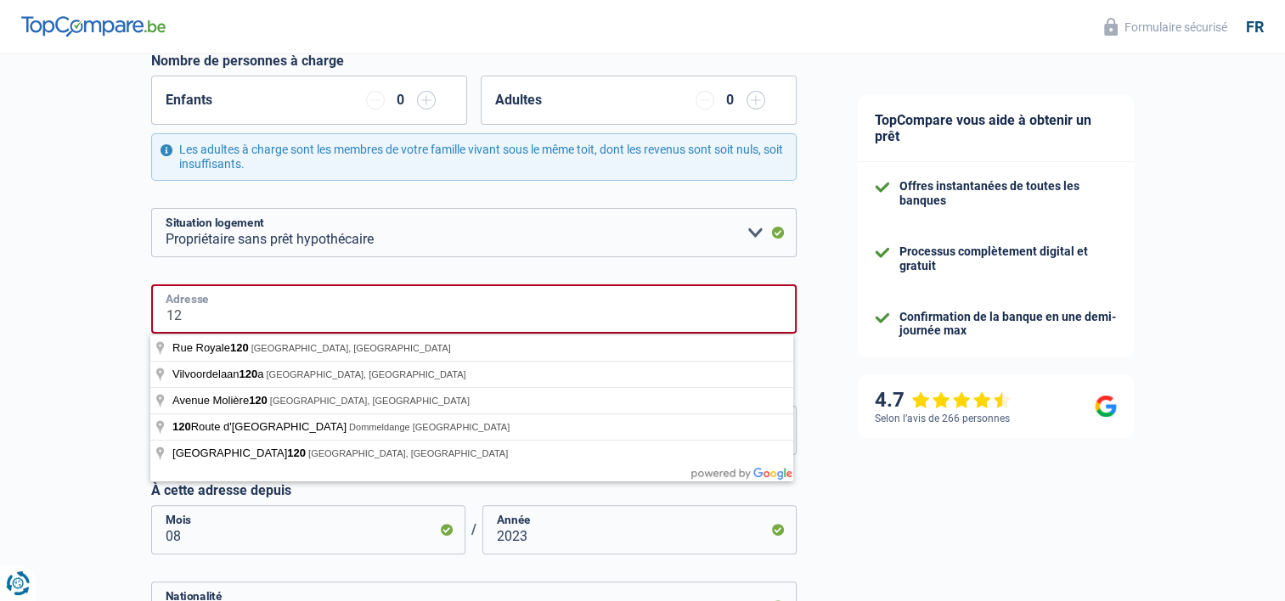
type input "1"
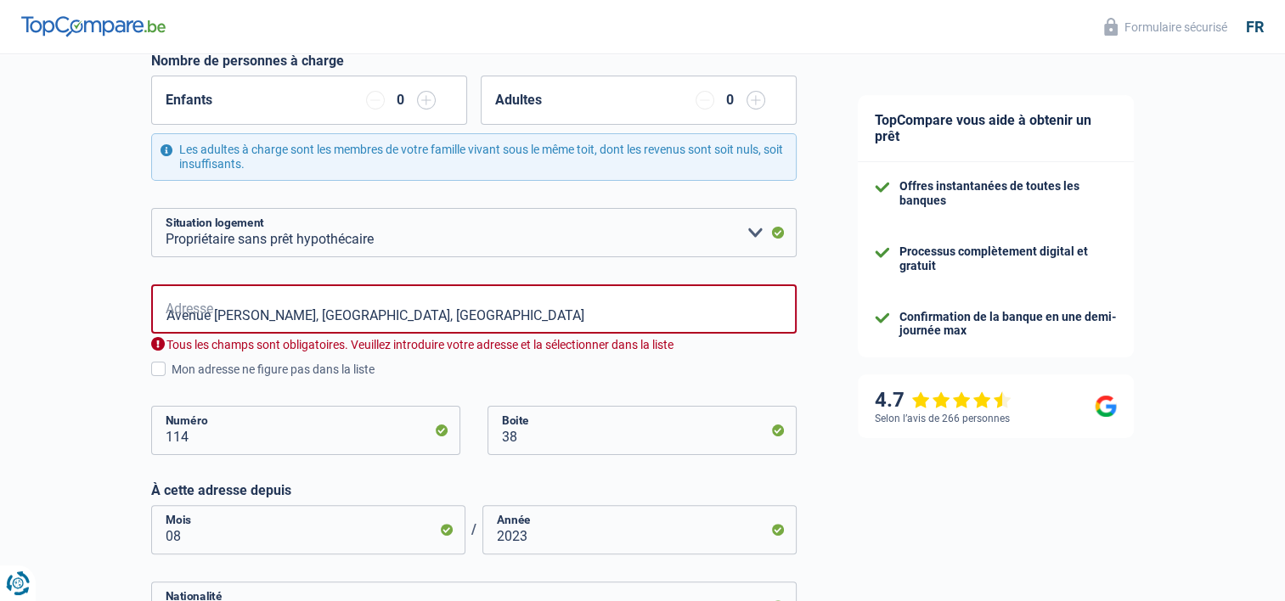
type input "Avenue Paul Hymans, 1200, Woluwe-Saint-Lambert, BE"
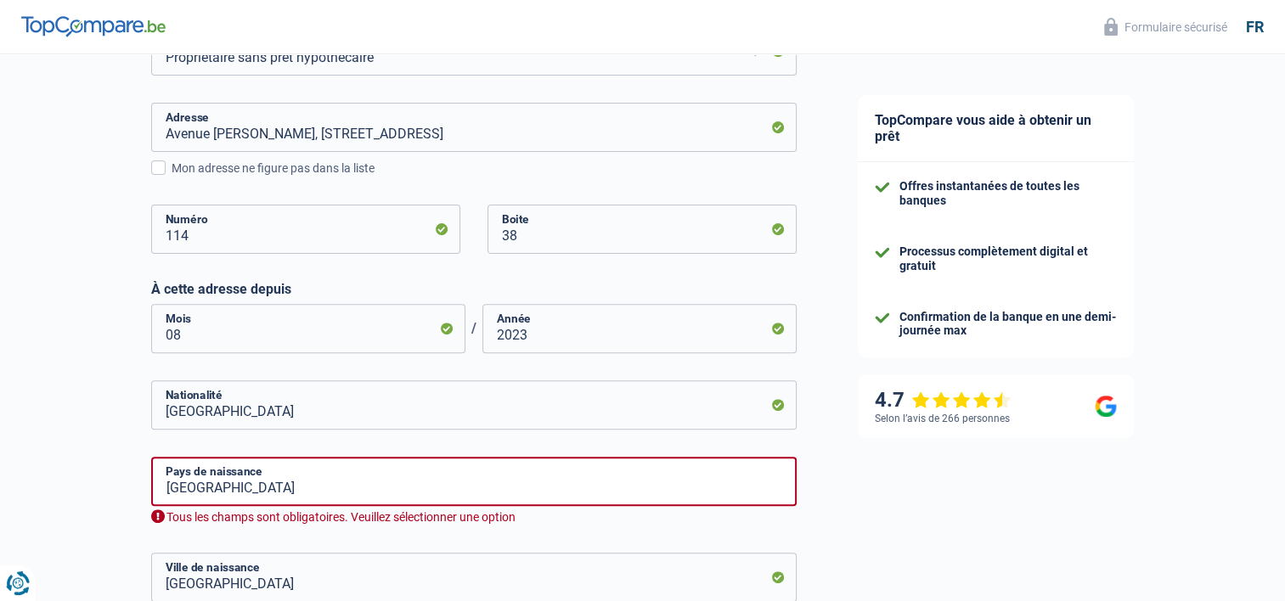
scroll to position [517, 0]
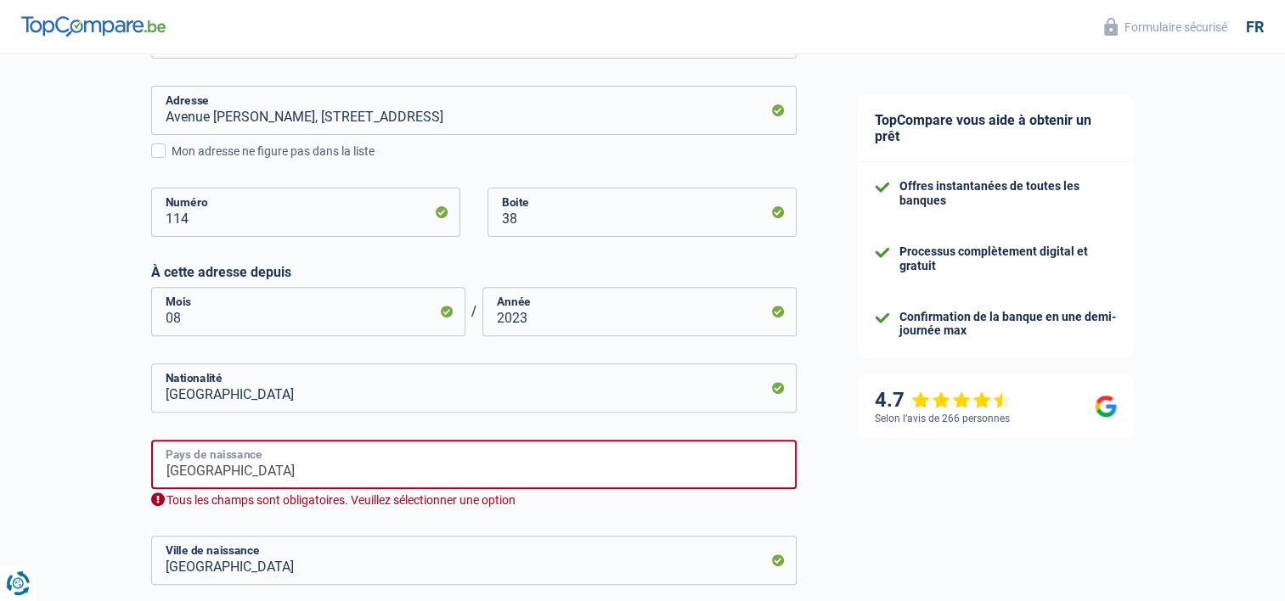
click at [336, 472] on input "Belgium" at bounding box center [474, 464] width 646 height 49
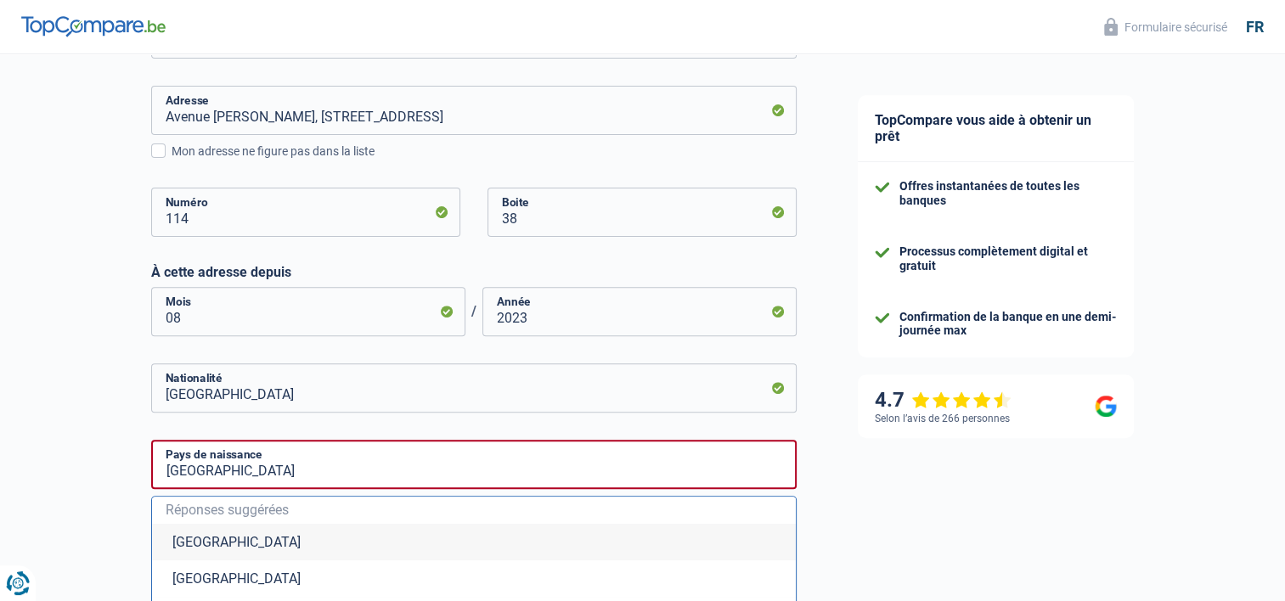
click at [245, 540] on li "Belgique" at bounding box center [474, 542] width 644 height 37
type input "Belgique"
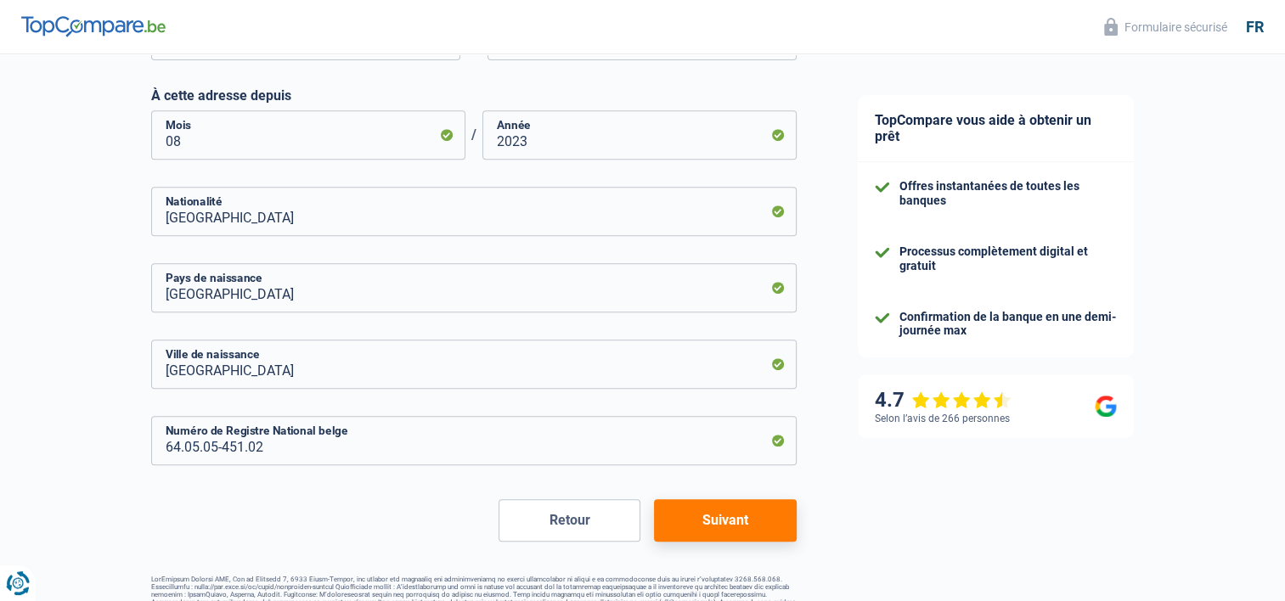
scroll to position [711, 0]
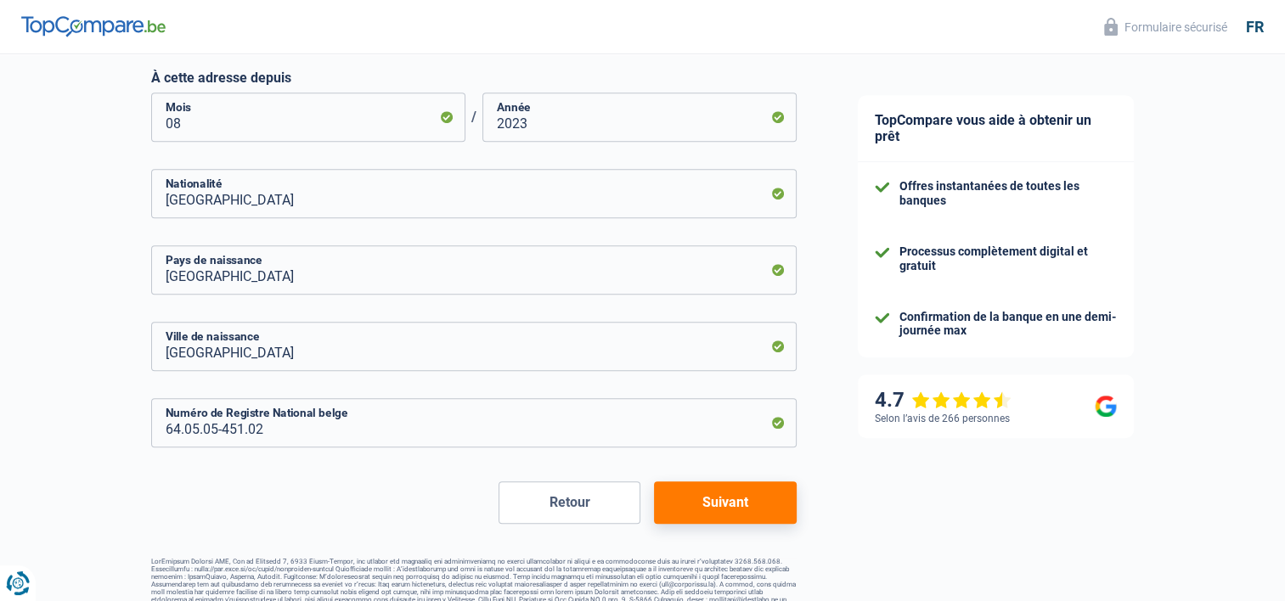
click at [731, 495] on button "Suivant" at bounding box center [725, 503] width 142 height 42
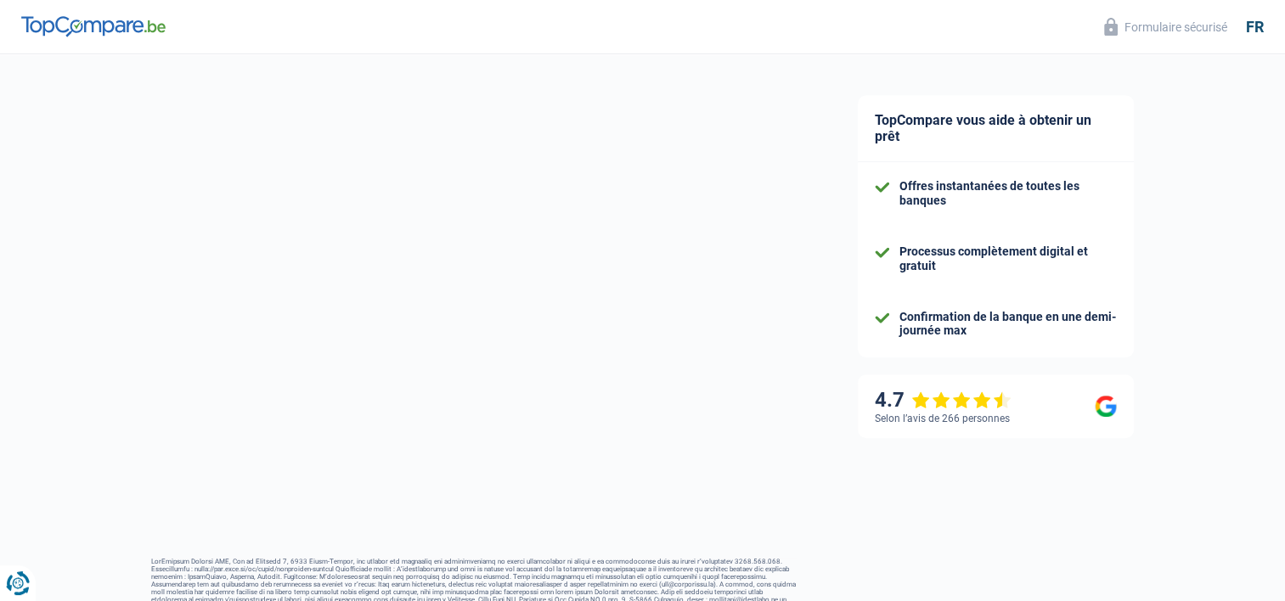
select select "netSalary"
select select "mealVouchers"
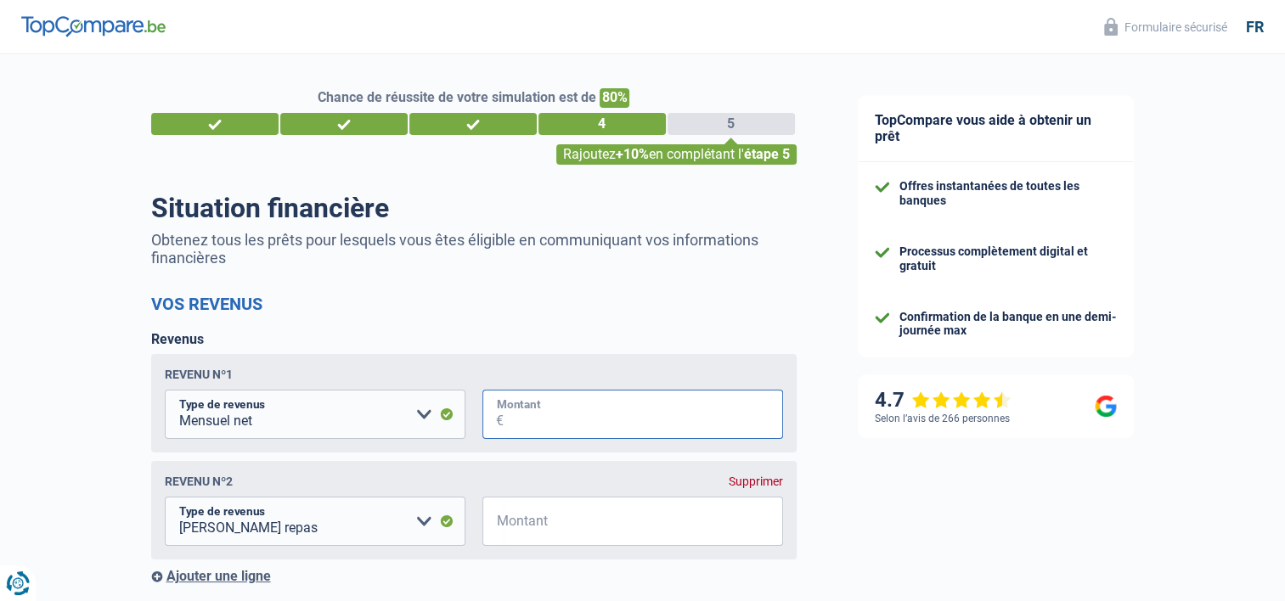
click at [625, 419] on input "Montant" at bounding box center [644, 414] width 280 height 49
type input "2.500"
type input "160"
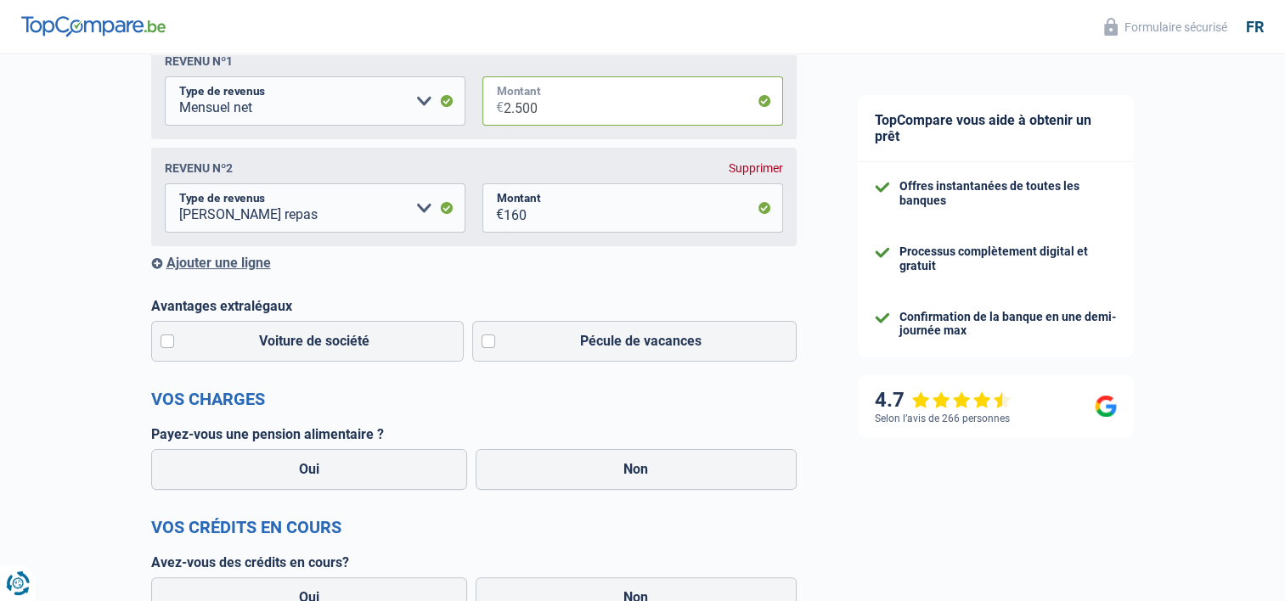
scroll to position [319, 0]
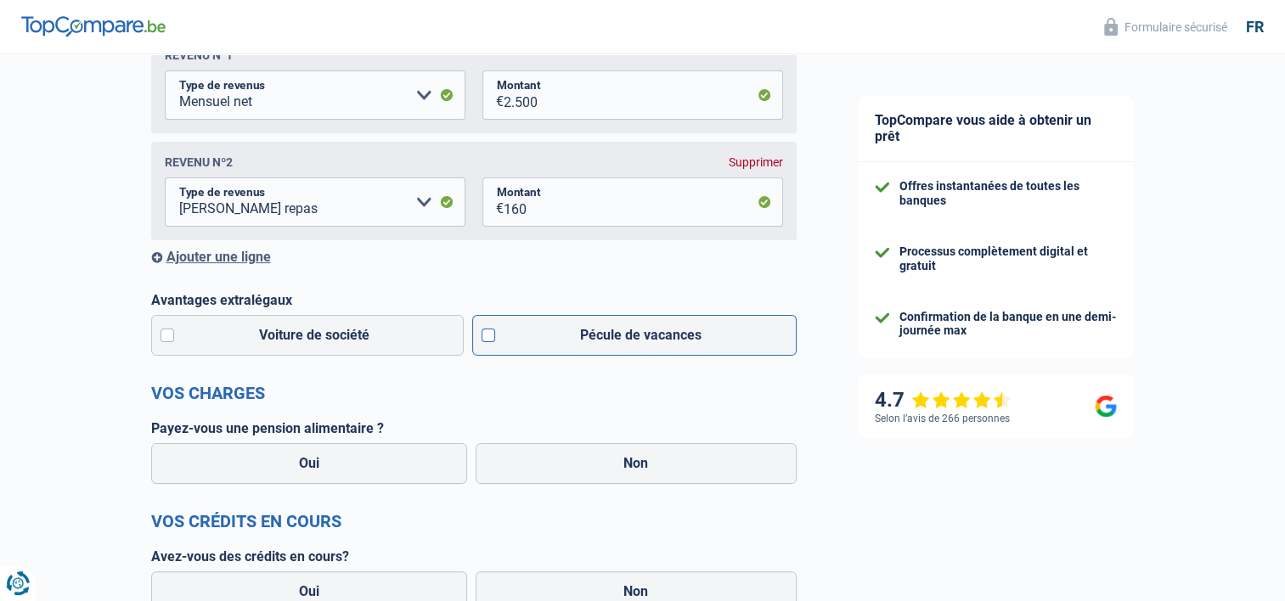
click at [484, 336] on label "Pécule de vacances" at bounding box center [634, 335] width 325 height 41
click at [484, 336] on input "Pécule de vacances" at bounding box center [634, 335] width 325 height 41
checkbox input "true"
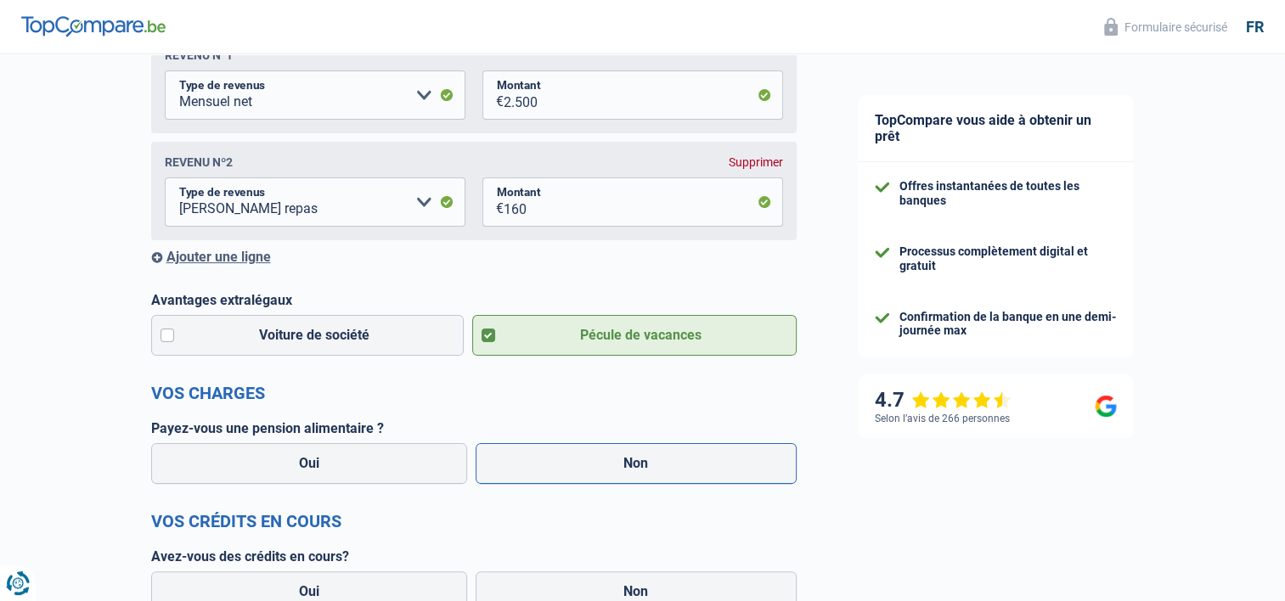
click at [658, 460] on label "Non" at bounding box center [636, 463] width 321 height 41
click at [658, 460] on input "Non" at bounding box center [636, 463] width 321 height 41
radio input "true"
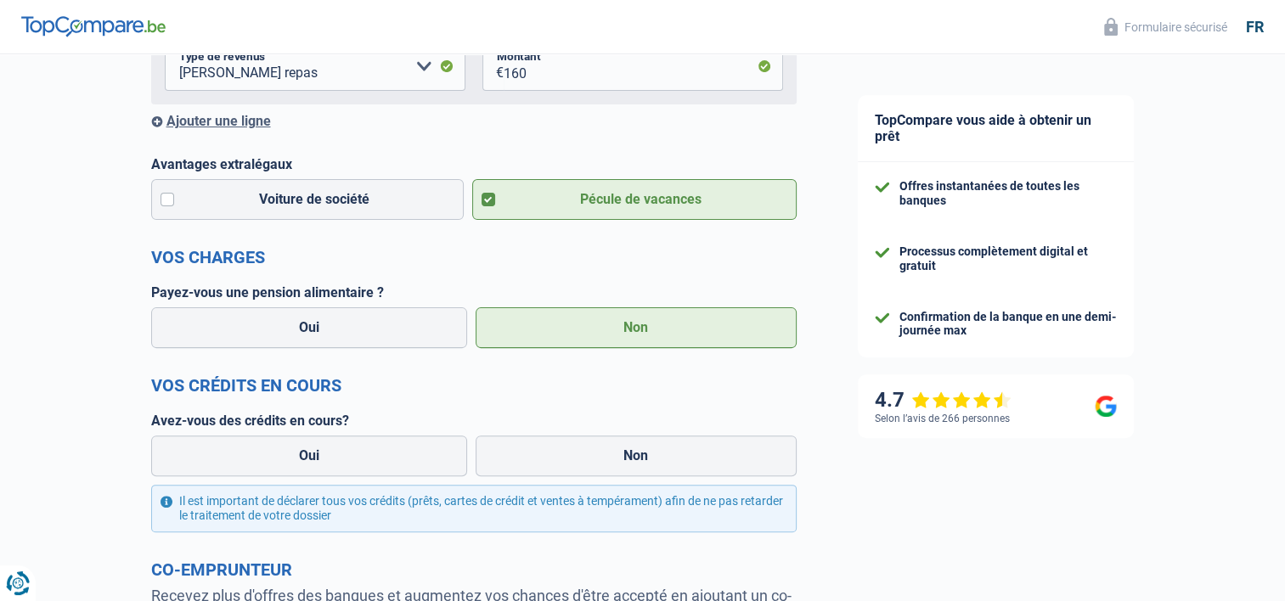
scroll to position [583, 0]
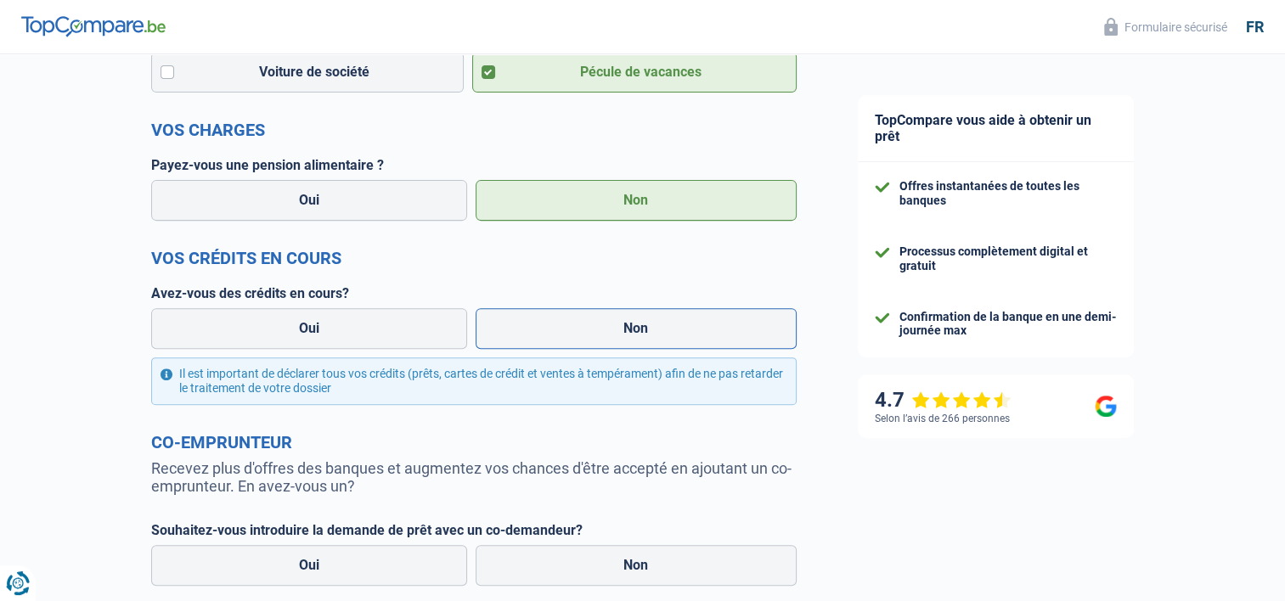
click at [635, 328] on label "Non" at bounding box center [636, 328] width 321 height 41
click at [635, 328] on input "Non" at bounding box center [636, 328] width 321 height 41
radio input "true"
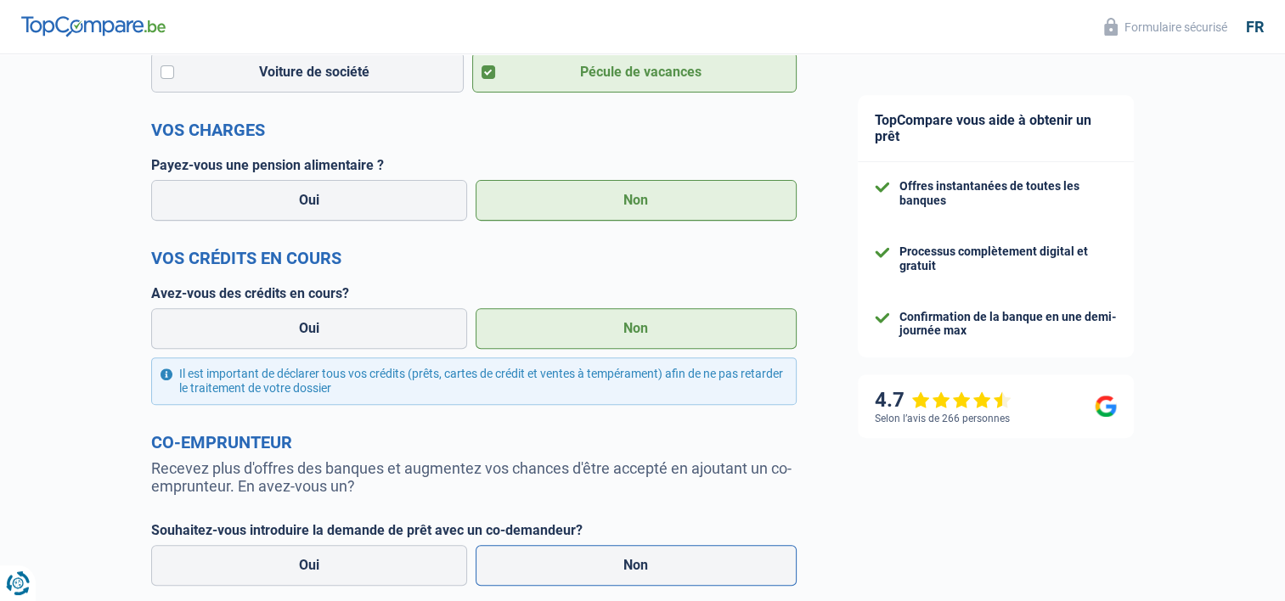
click at [613, 573] on label "Non" at bounding box center [636, 565] width 321 height 41
click at [613, 573] on input "Non" at bounding box center [636, 565] width 321 height 41
radio input "true"
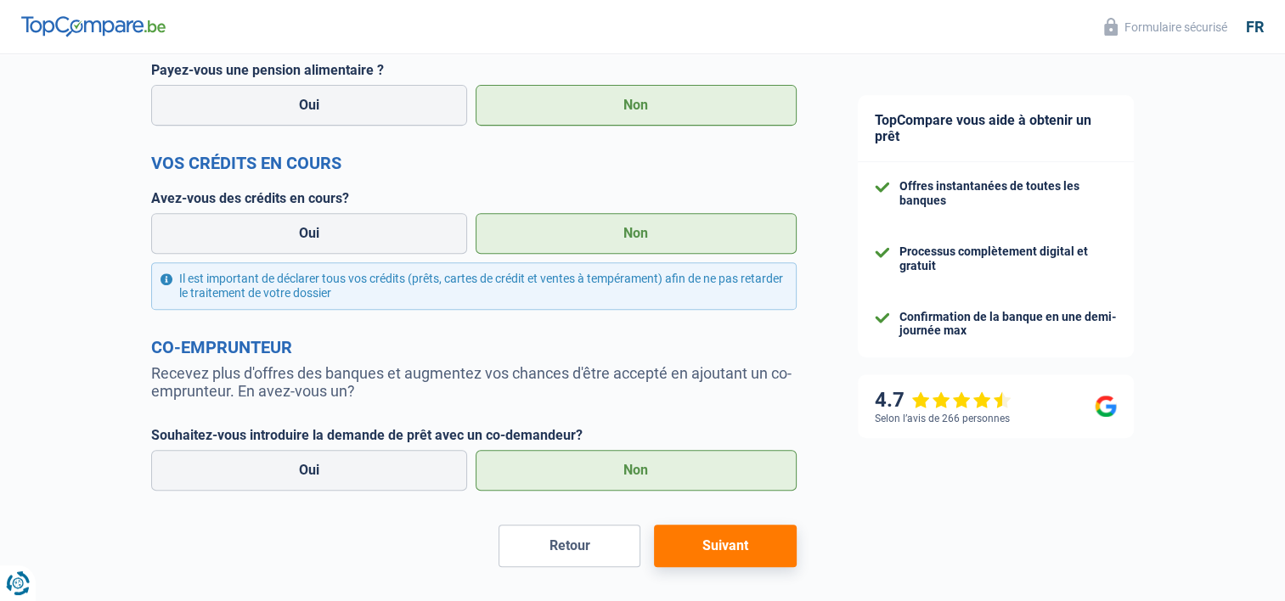
scroll to position [743, 0]
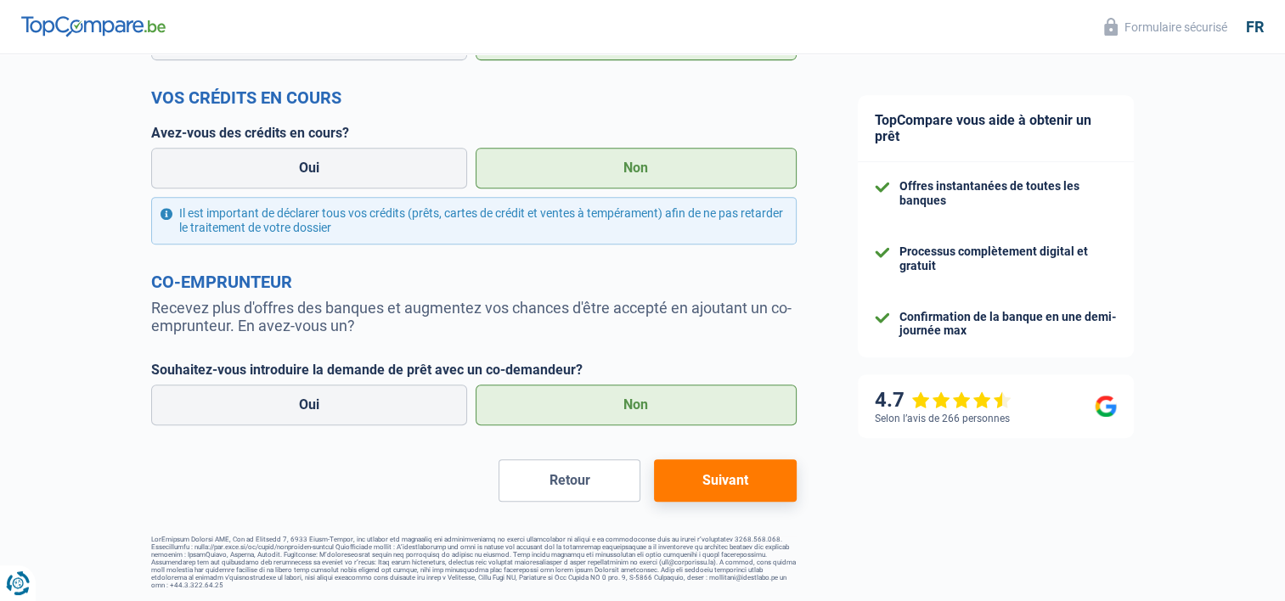
click at [748, 484] on button "Suivant" at bounding box center [725, 481] width 142 height 42
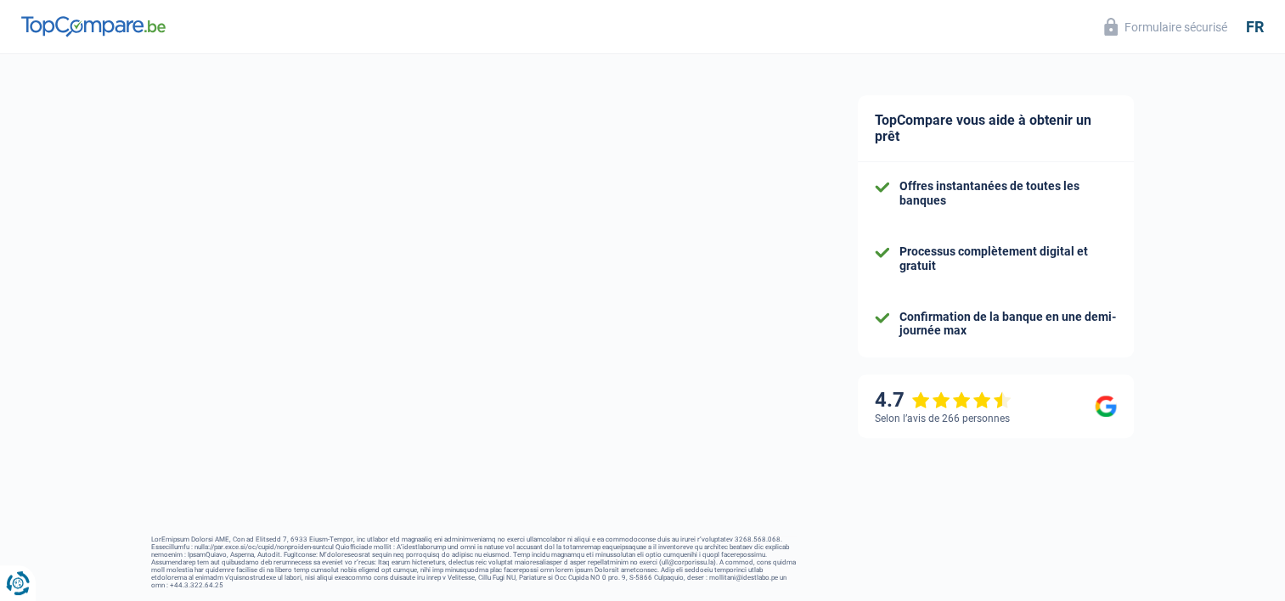
scroll to position [214, 0]
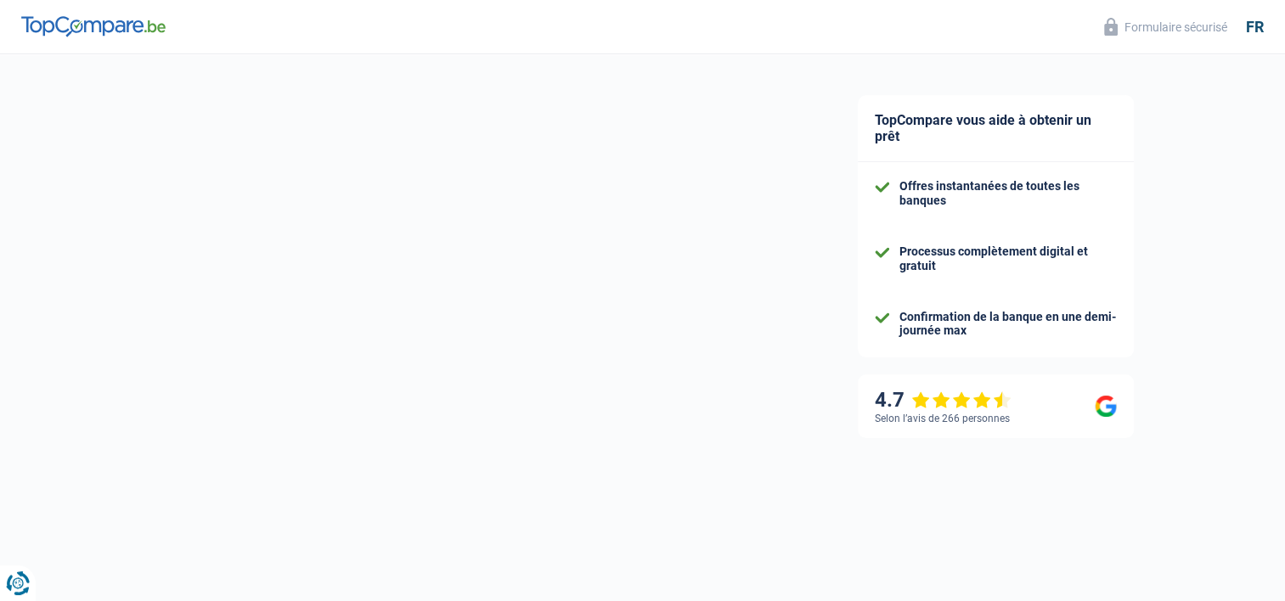
select select "120"
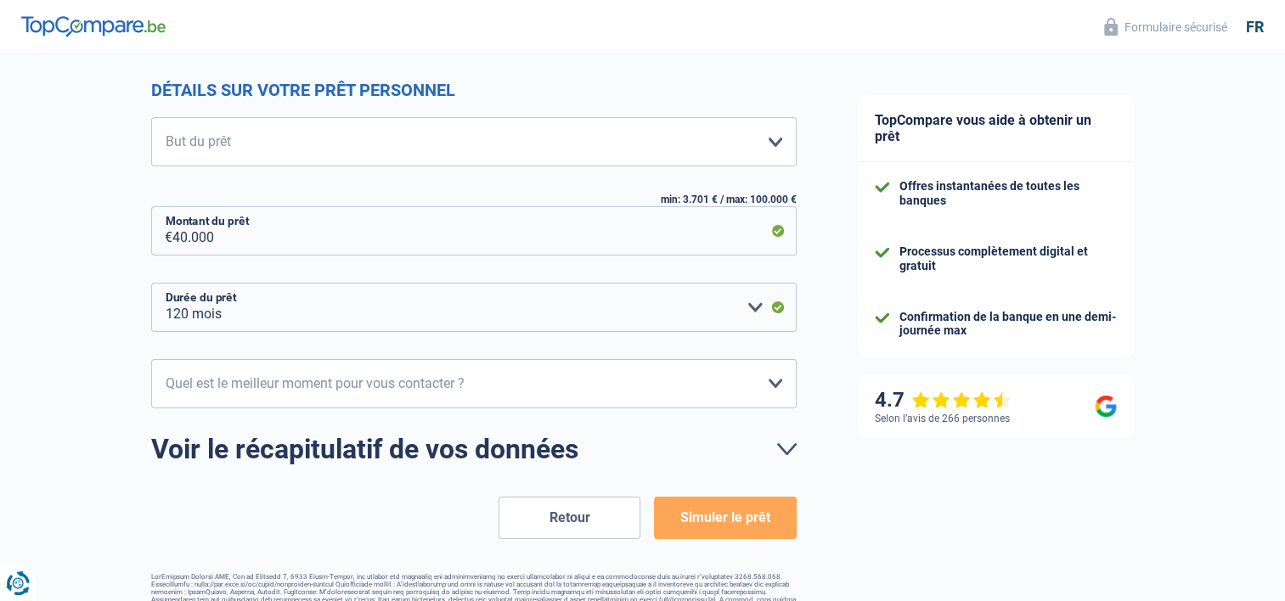
scroll to position [0, 0]
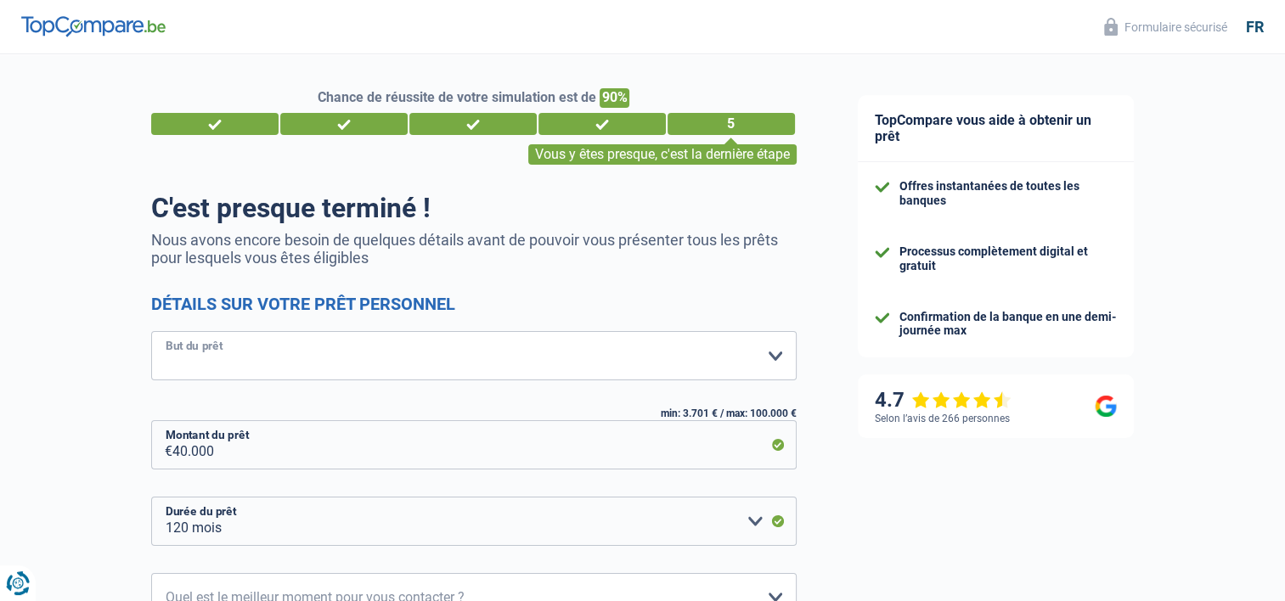
click at [774, 359] on select "Confort maison: meubles, textile, peinture, électroménager, outillage non-profe…" at bounding box center [474, 355] width 646 height 49
select select "other"
click at [151, 332] on select "Confort maison: meubles, textile, peinture, électroménager, outillage non-profe…" at bounding box center [474, 355] width 646 height 49
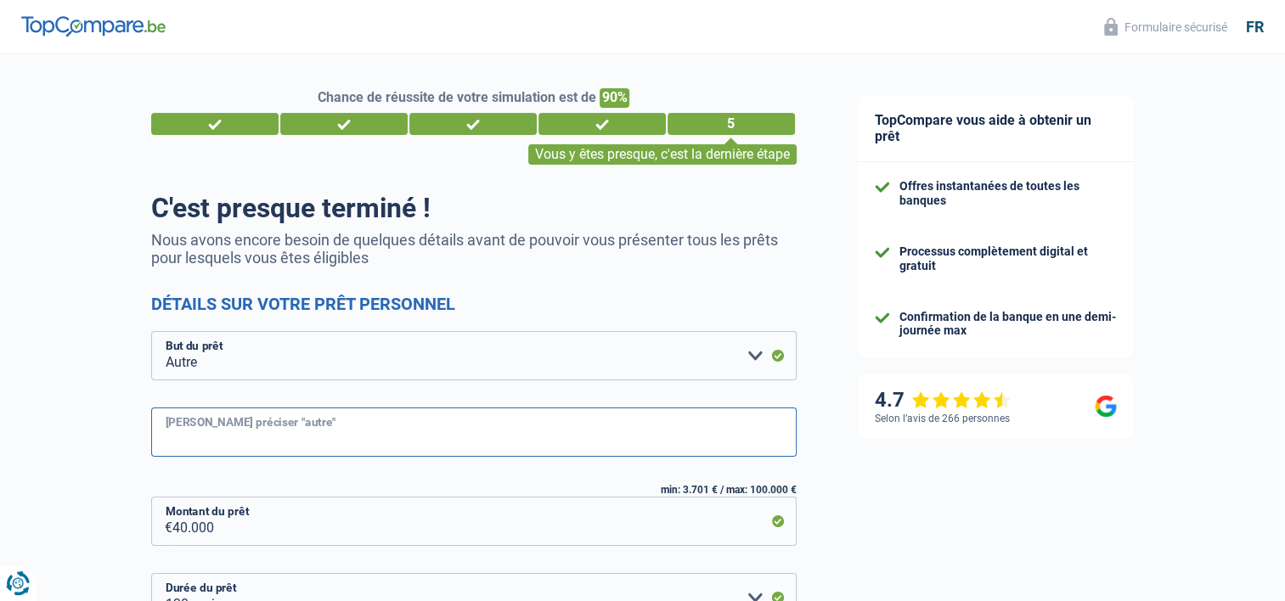
click at [268, 441] on input "Veuillez préciser "autre"" at bounding box center [474, 432] width 646 height 49
type input "simplement voir la vie en positif.."
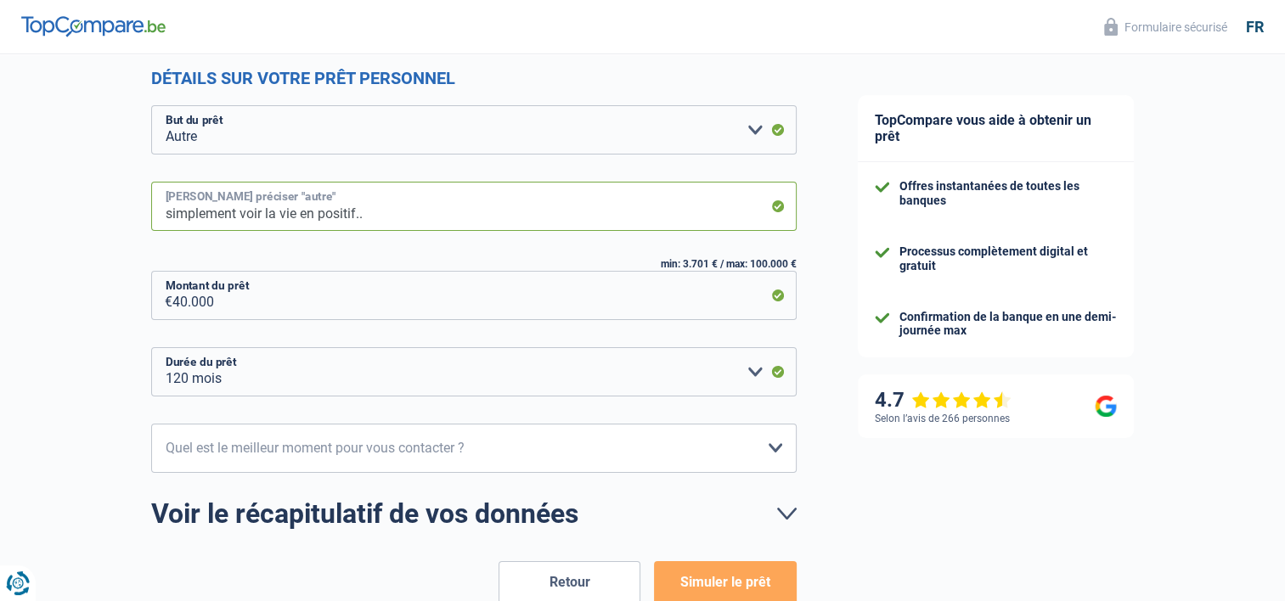
scroll to position [227, 0]
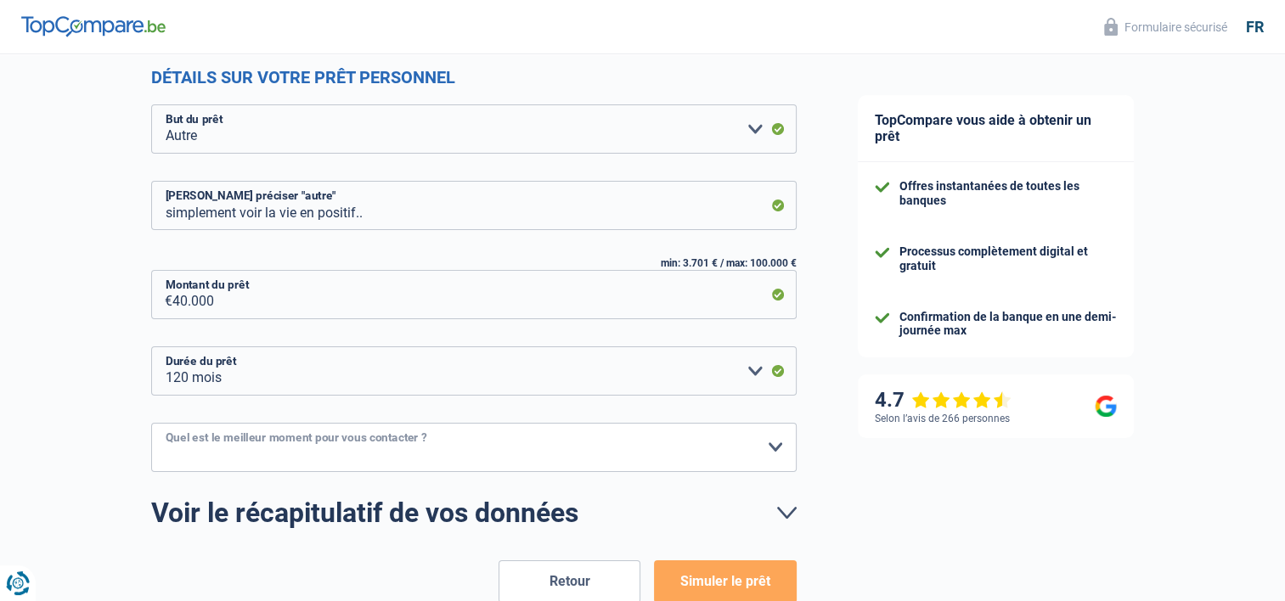
click at [776, 440] on select "10h-12h 12h-14h 14h-16h 16h-18h Veuillez sélectionner une option" at bounding box center [474, 447] width 646 height 49
select select "12-14"
click at [151, 423] on select "10h-12h 12h-14h 14h-16h 16h-18h Veuillez sélectionner une option" at bounding box center [474, 447] width 646 height 49
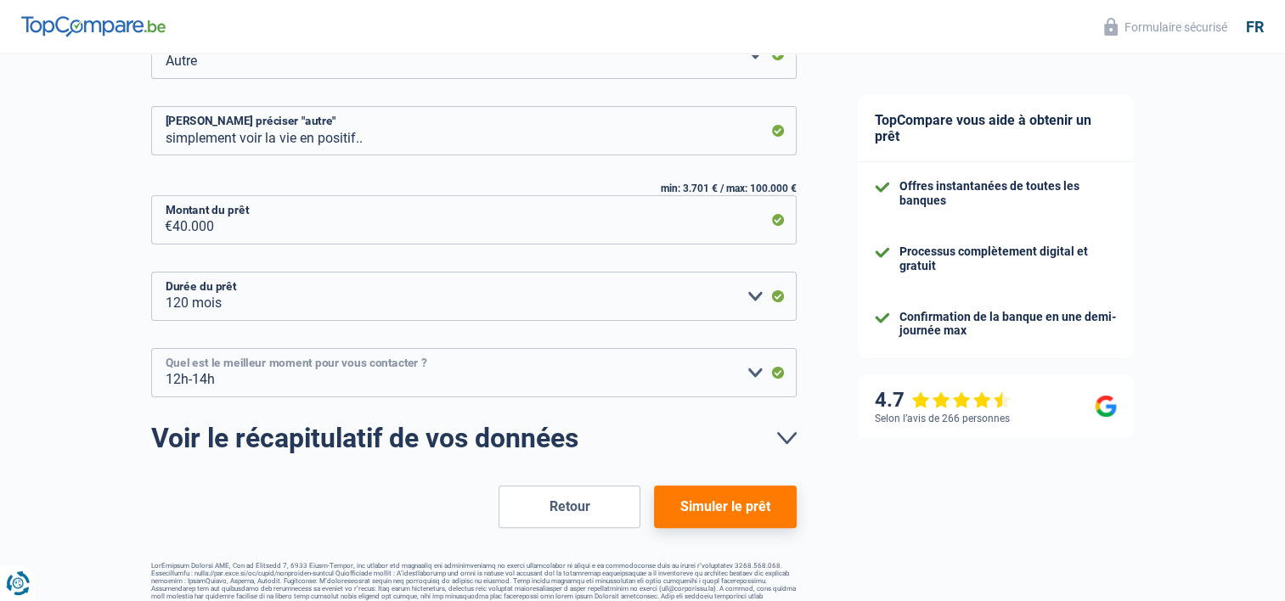
scroll to position [309, 0]
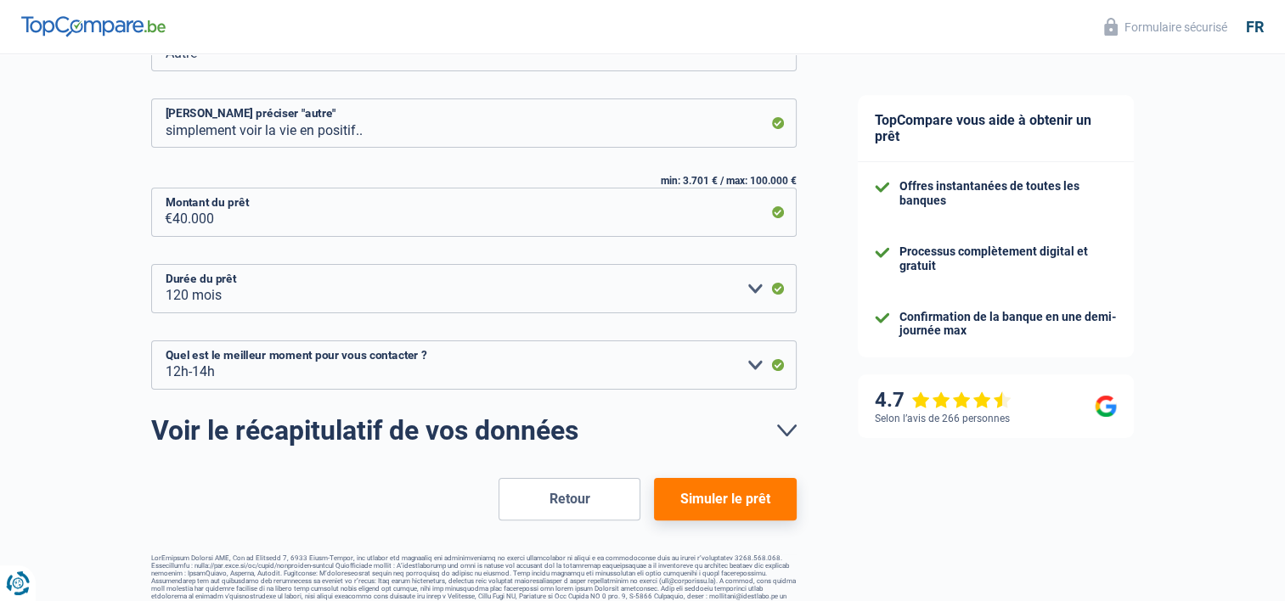
click at [726, 493] on button "Simuler le prêt" at bounding box center [725, 499] width 142 height 42
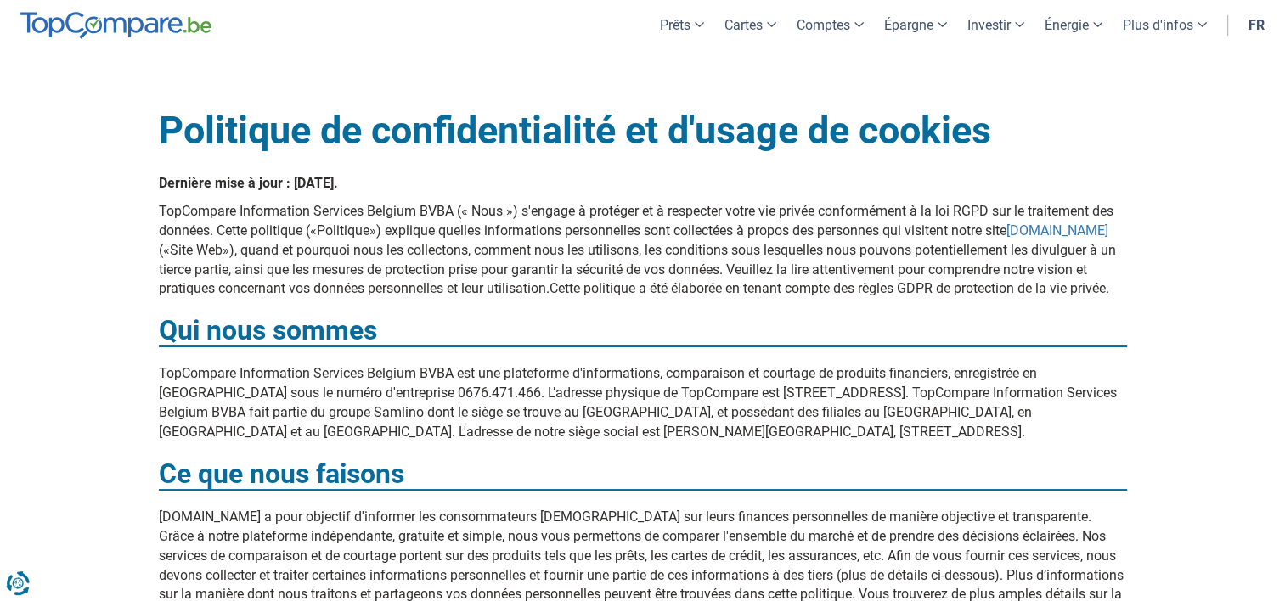
click at [492, 401] on span "TopCompare Information Services Belgium BVBA est une plateforme d'informations,…" at bounding box center [598, 383] width 878 height 36
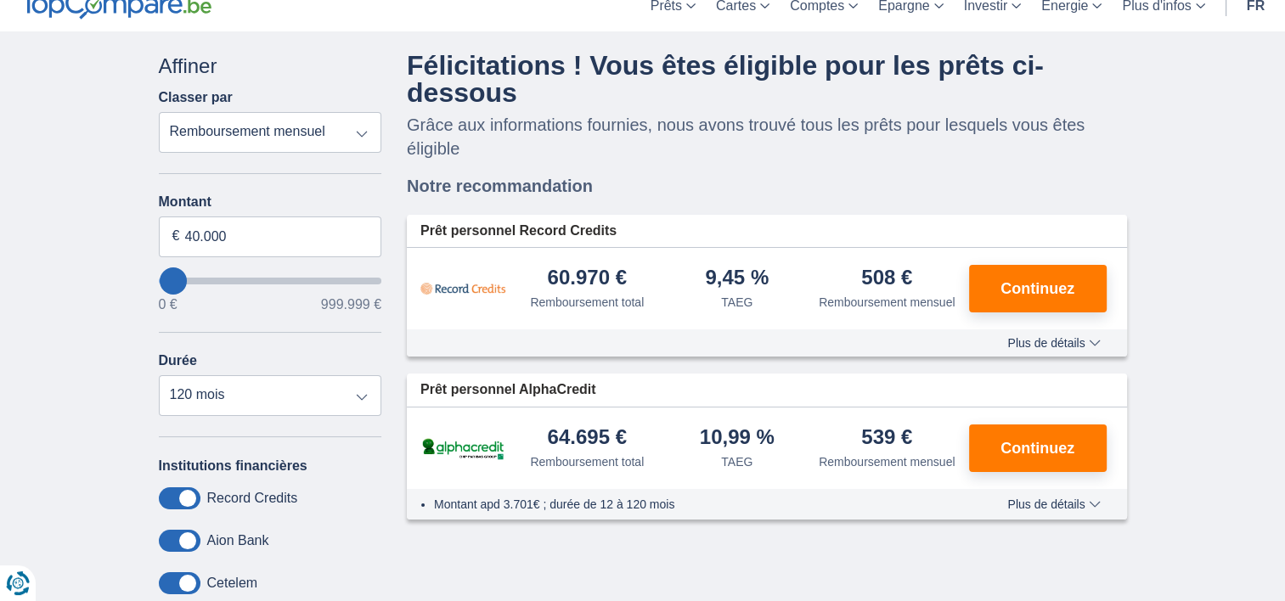
scroll to position [57, 0]
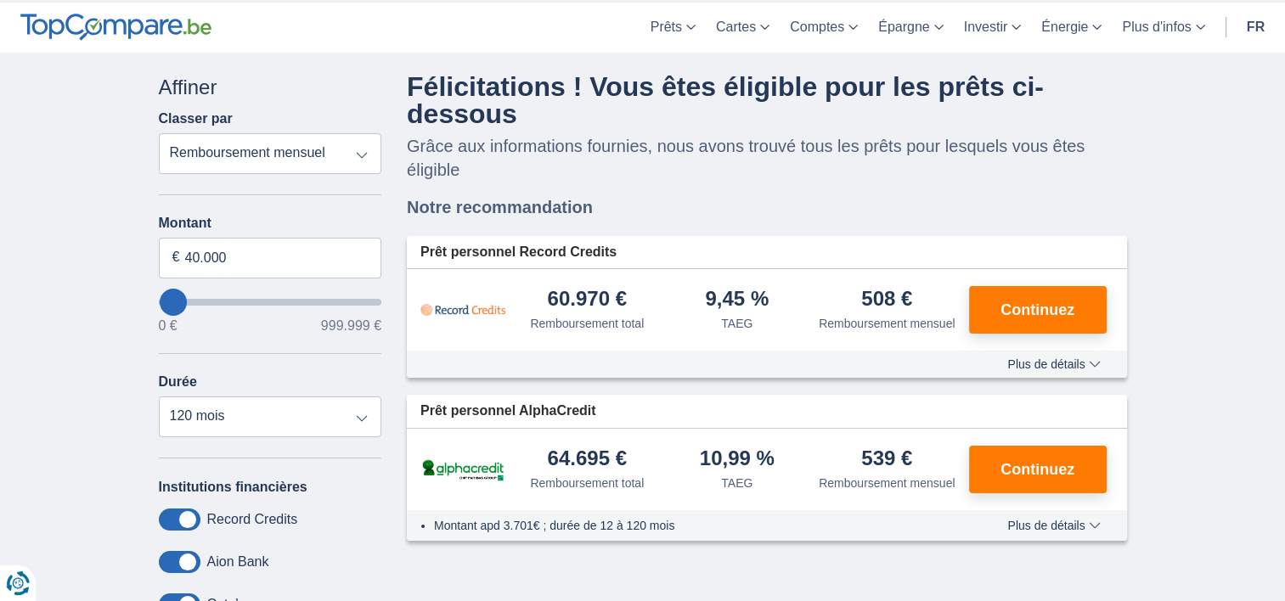
click at [1070, 359] on span "Plus de détails" at bounding box center [1054, 365] width 93 height 12
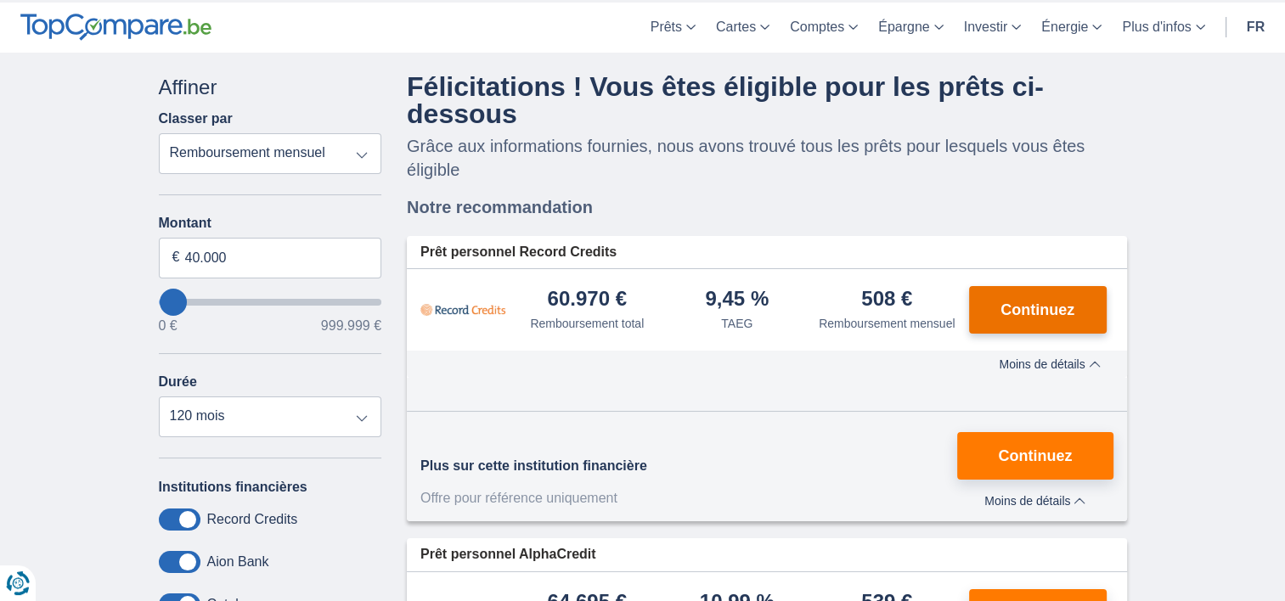
click at [1048, 302] on span "Continuez" at bounding box center [1038, 309] width 74 height 15
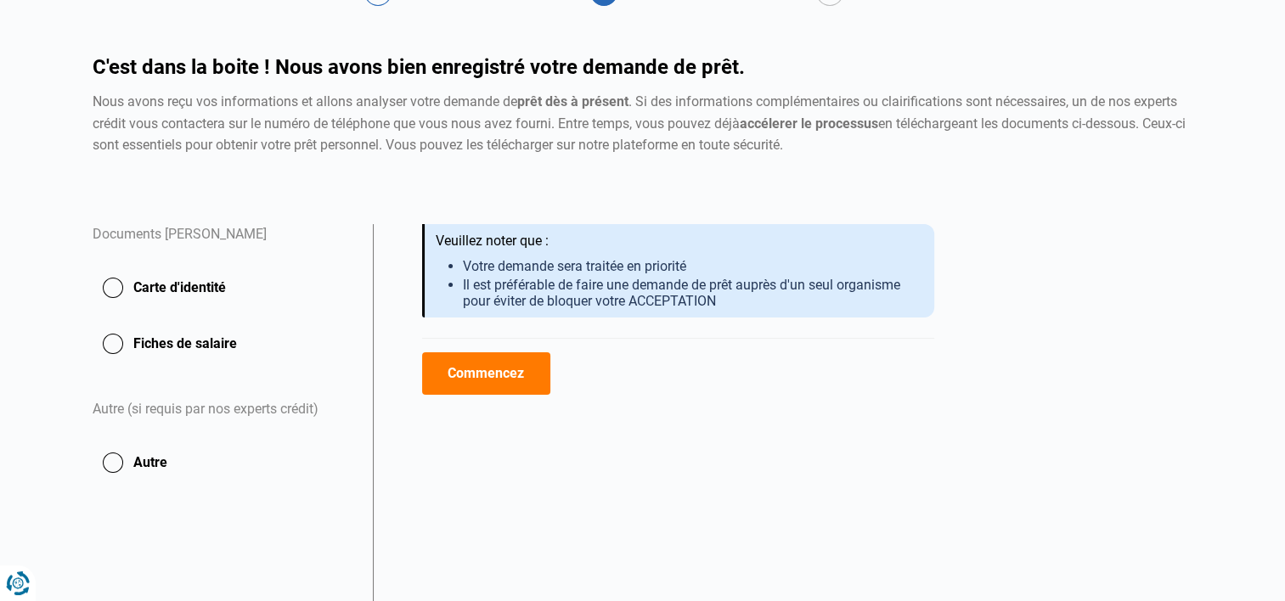
scroll to position [128, 0]
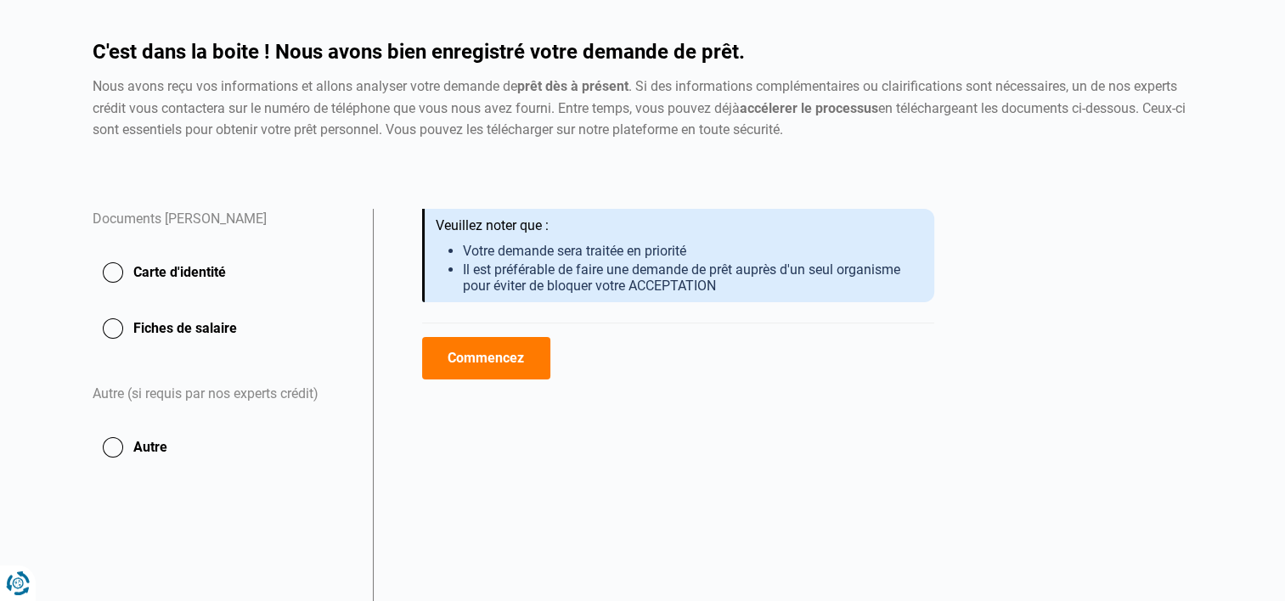
drag, startPoint x: 1284, startPoint y: 325, endPoint x: 993, endPoint y: 307, distance: 291.1
click at [993, 307] on main "Création de votre dossier Collecte de documents Signature Création de votre dos…" at bounding box center [642, 298] width 1285 height 670
click at [477, 350] on button "Commencez" at bounding box center [486, 358] width 128 height 42
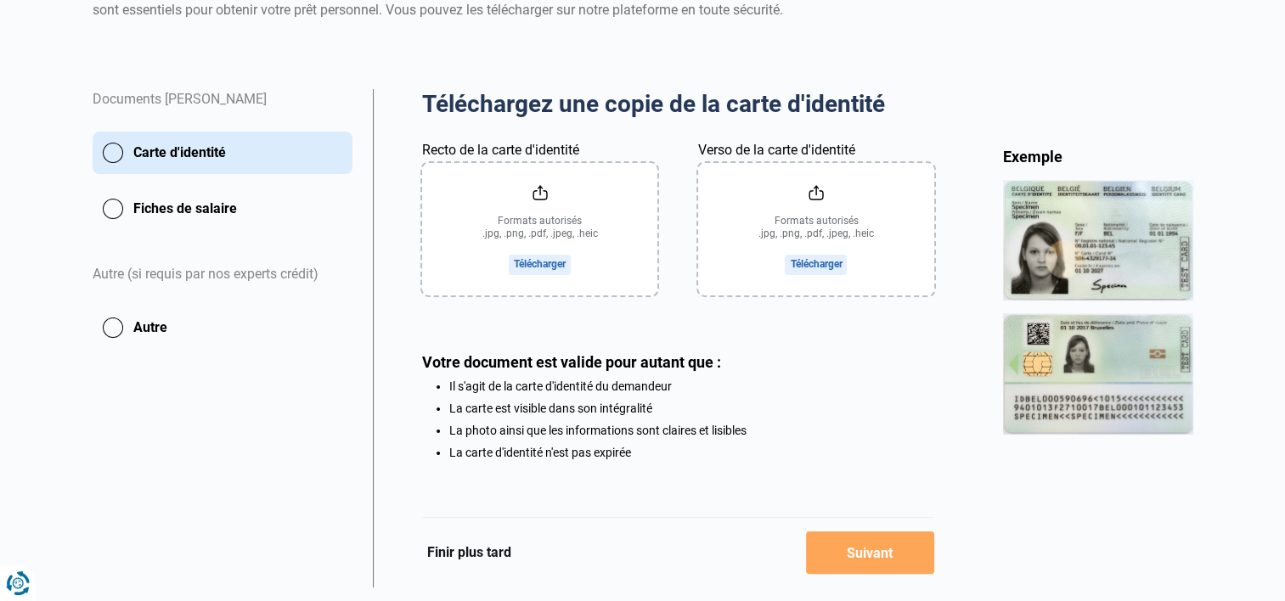
scroll to position [295, 0]
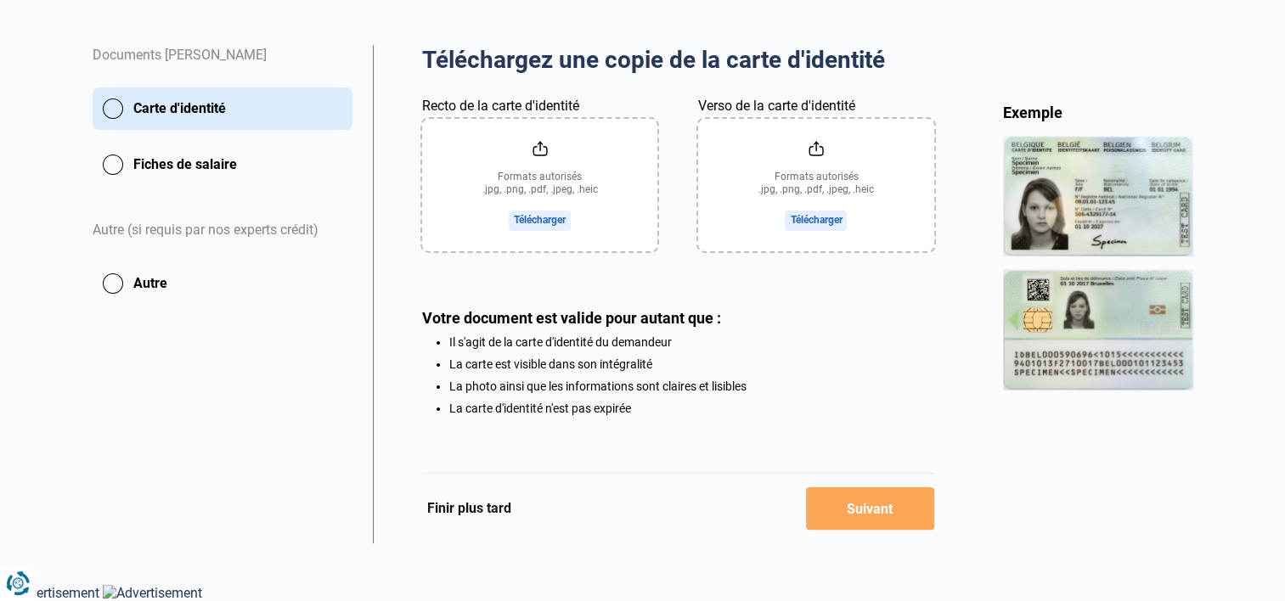
click at [466, 507] on button "Finir plus tard" at bounding box center [469, 509] width 94 height 22
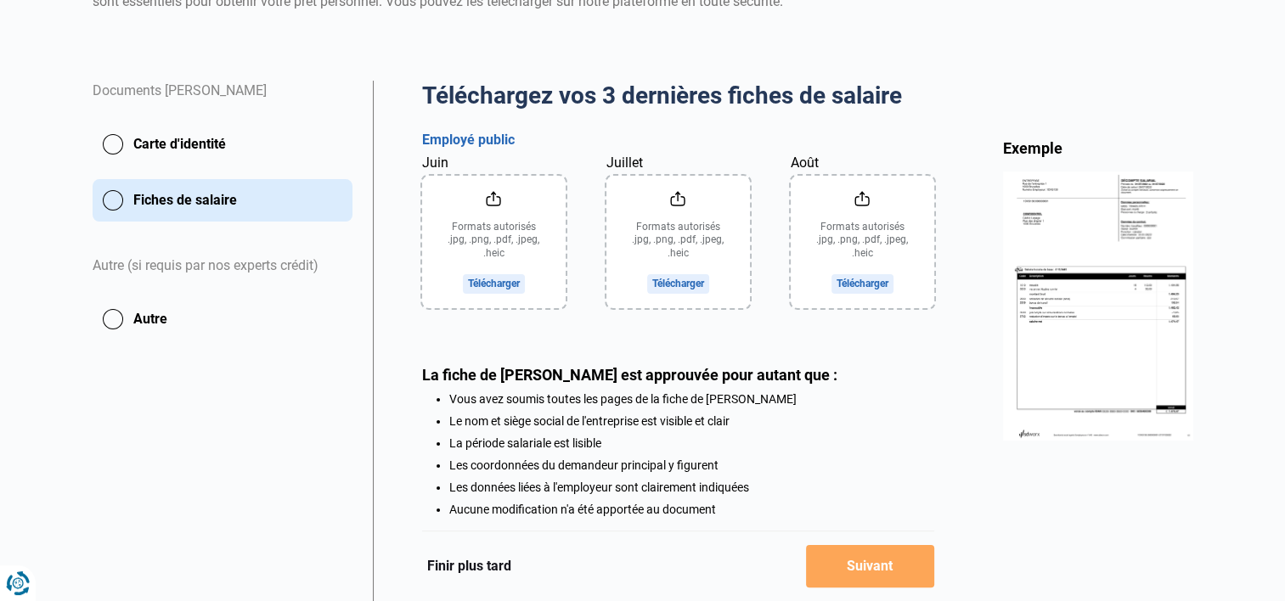
scroll to position [361, 0]
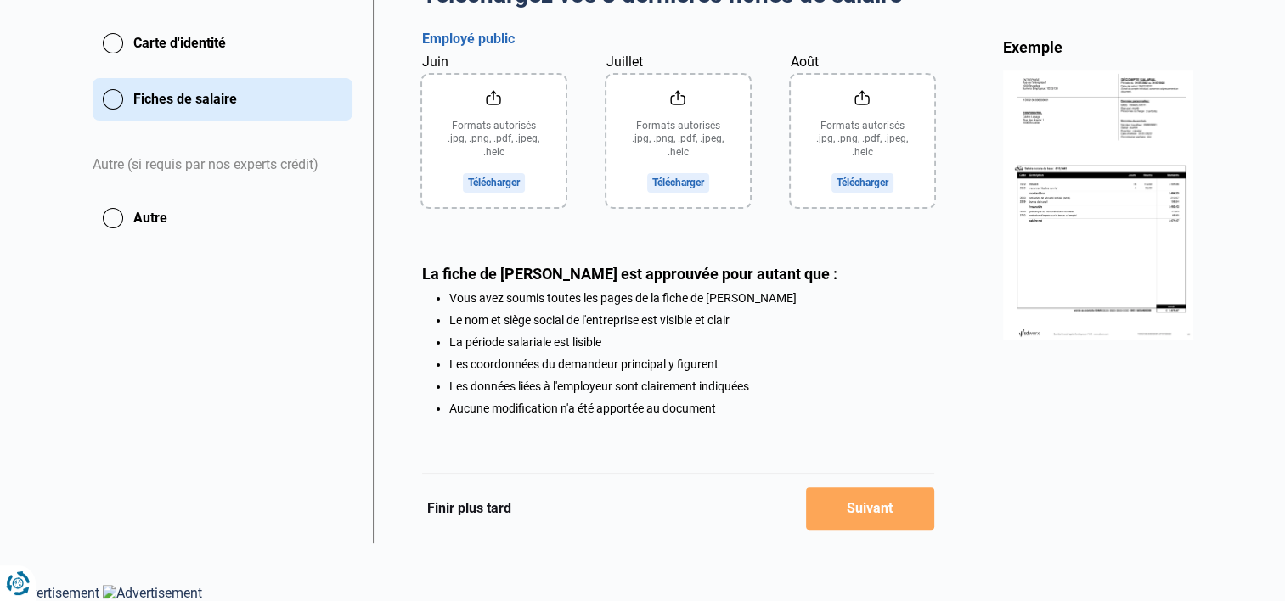
click at [456, 508] on button "Finir plus tard" at bounding box center [469, 509] width 94 height 22
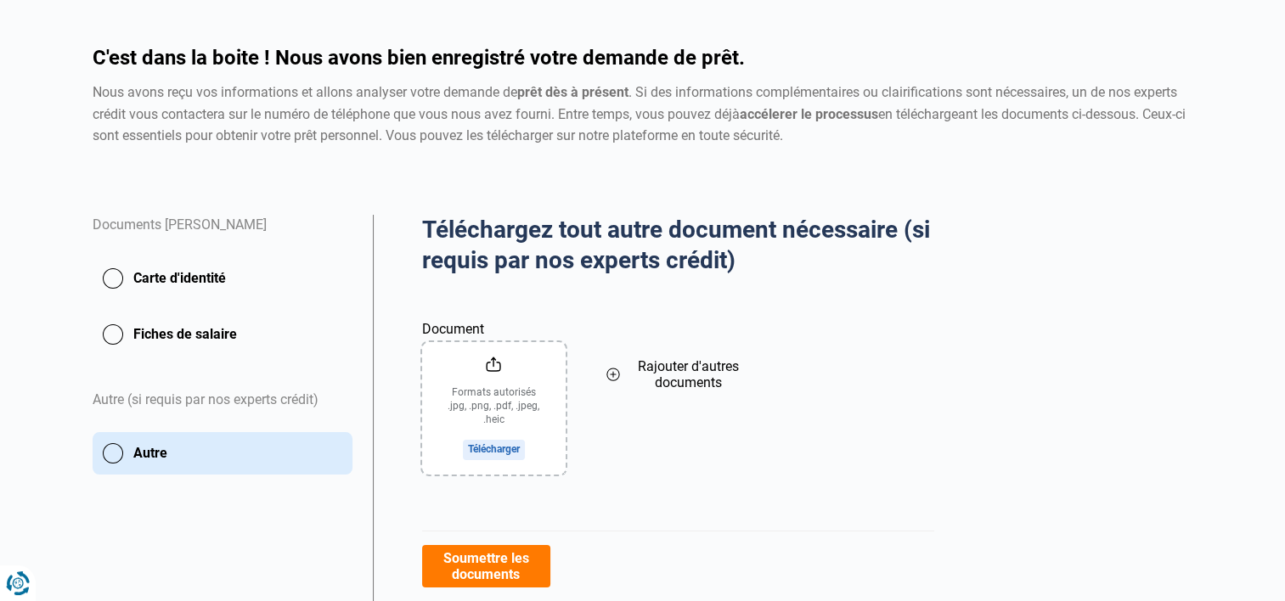
scroll to position [279, 0]
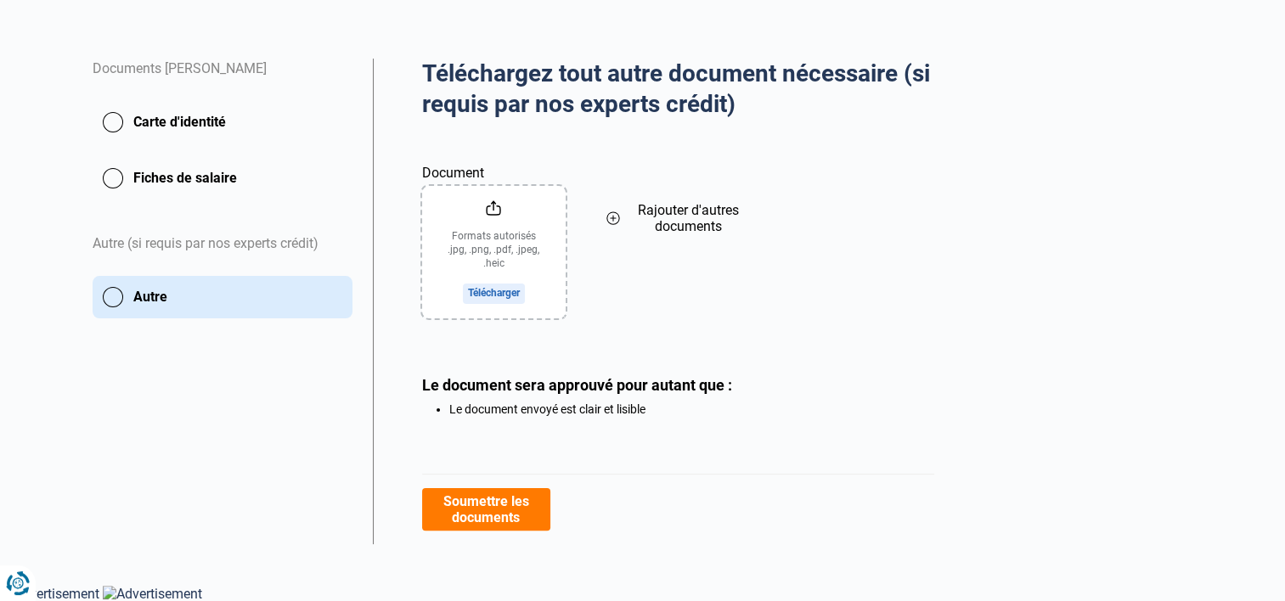
click at [486, 505] on button "Soumettre les documents" at bounding box center [486, 510] width 128 height 42
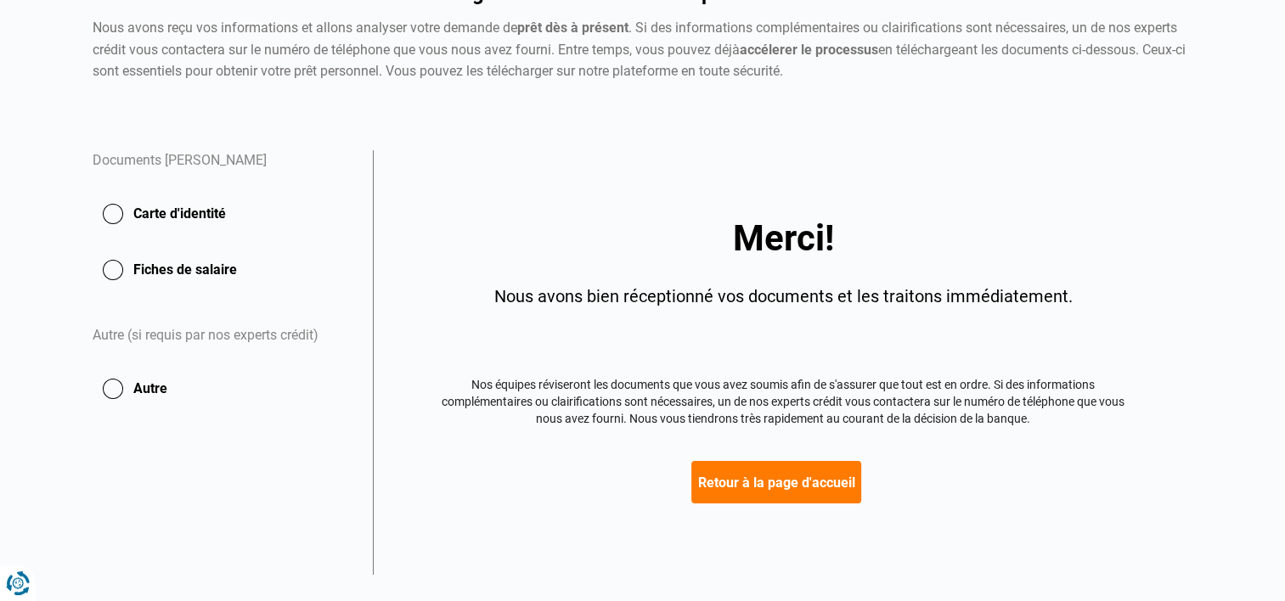
scroll to position [189, 0]
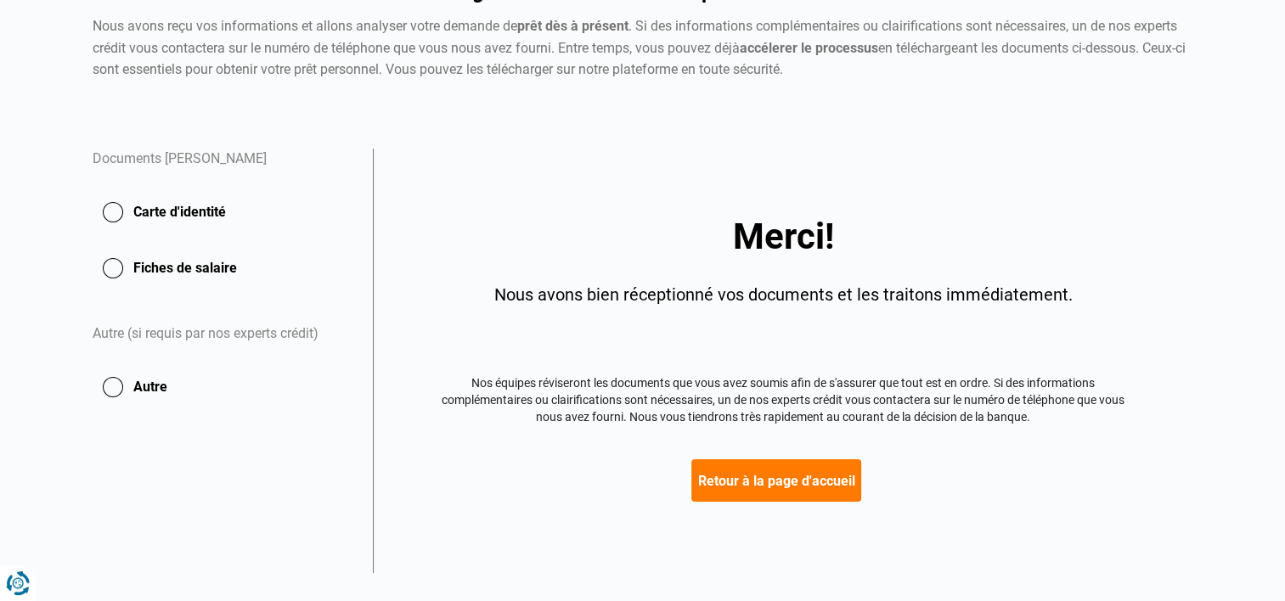
click at [800, 490] on button "Retour à la page d'accueil" at bounding box center [777, 481] width 170 height 42
